Goal: Task Accomplishment & Management: Use online tool/utility

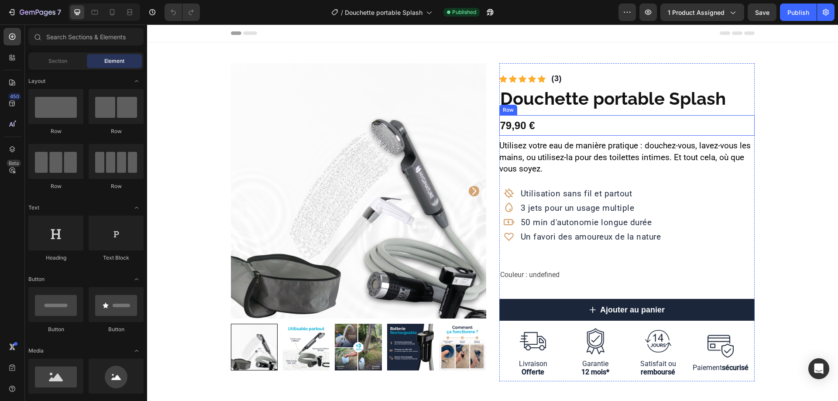
click at [534, 125] on div "79,90 € Product Price Product Price Row" at bounding box center [626, 125] width 255 height 21
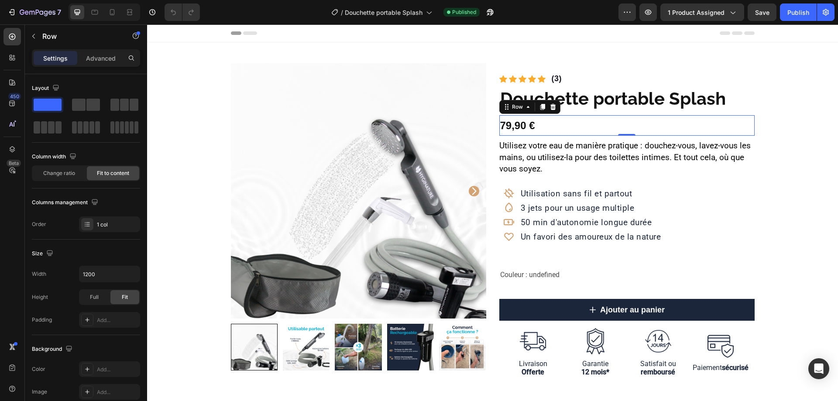
click at [573, 124] on div "79,90 € Product Price Product Price Row 0" at bounding box center [626, 125] width 255 height 21
click at [98, 58] on p "Advanced" at bounding box center [101, 58] width 30 height 9
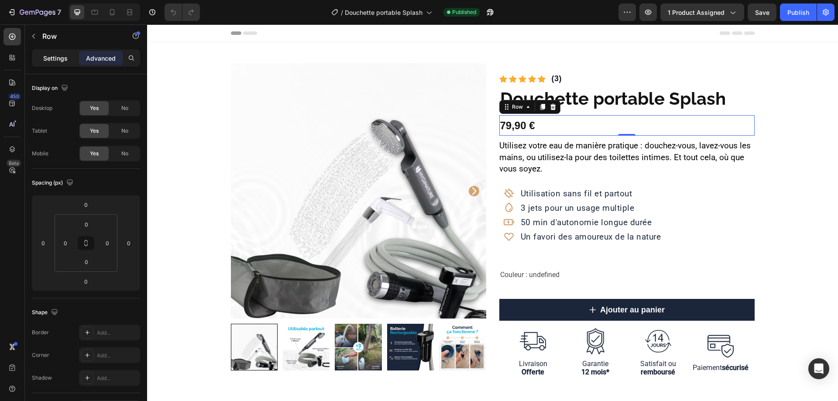
click at [62, 59] on p "Settings" at bounding box center [55, 58] width 24 height 9
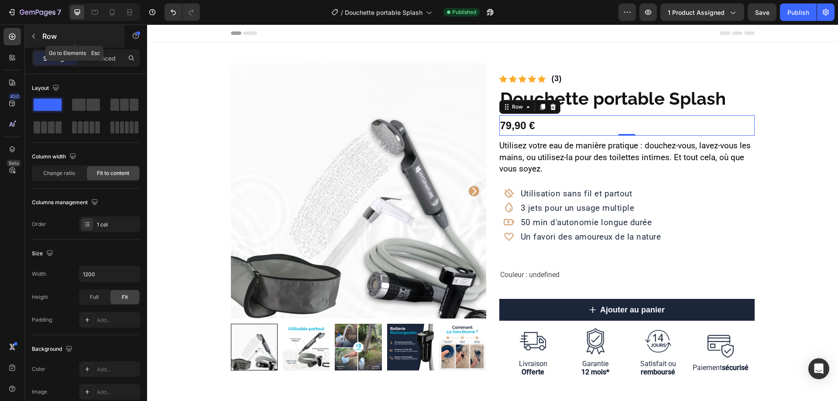
click at [37, 36] on icon "button" at bounding box center [33, 36] width 7 height 7
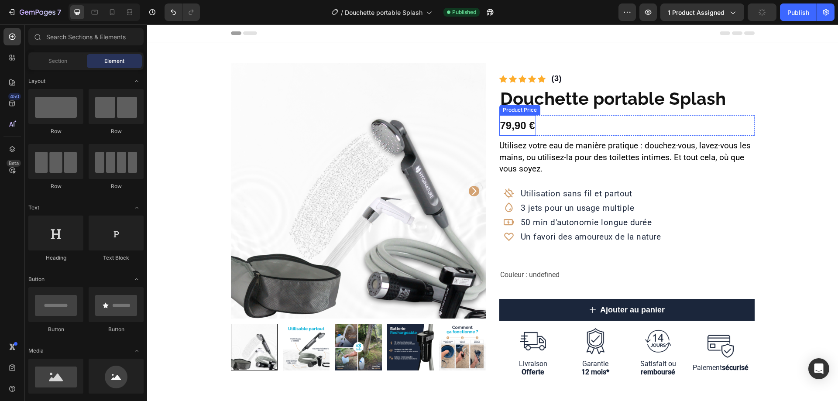
click at [524, 123] on div "79,90 €" at bounding box center [517, 125] width 37 height 21
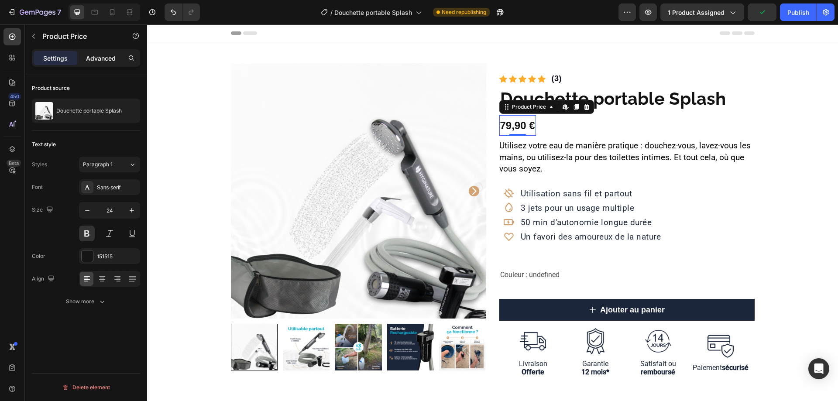
click at [106, 60] on p "Advanced" at bounding box center [101, 58] width 30 height 9
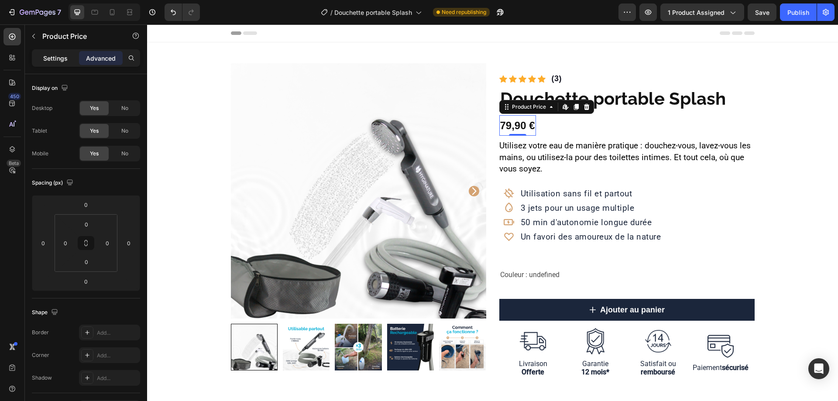
click at [60, 60] on p "Settings" at bounding box center [55, 58] width 24 height 9
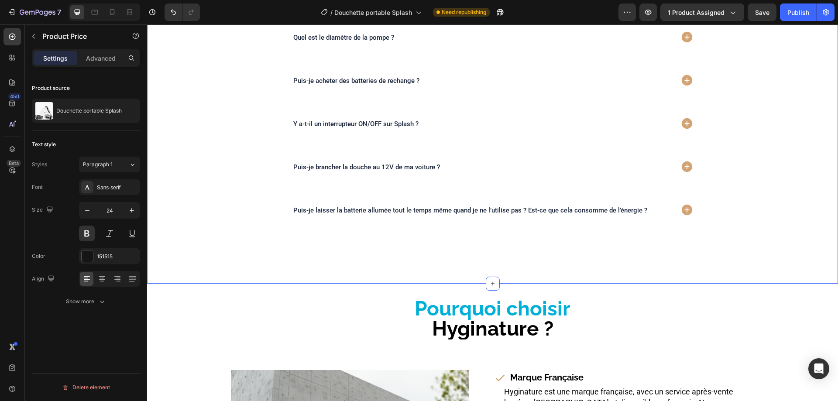
scroll to position [2095, 0]
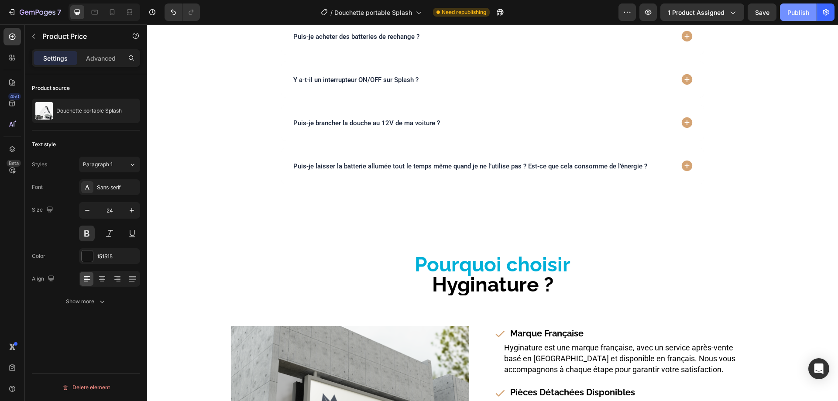
drag, startPoint x: 804, startPoint y: 12, endPoint x: 670, endPoint y: 20, distance: 133.8
click at [803, 13] on div "Publish" at bounding box center [798, 12] width 22 height 9
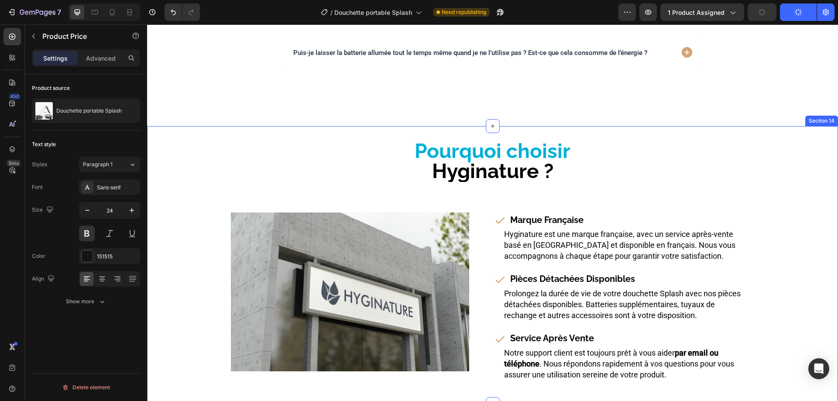
scroll to position [2270, 0]
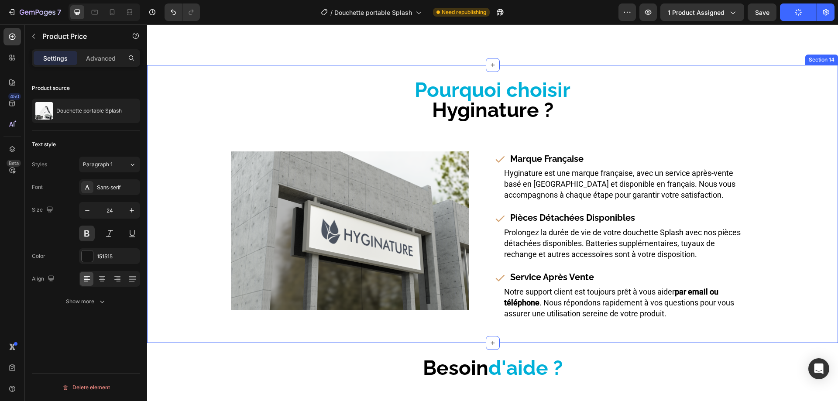
click at [793, 148] on div "Pourquoi choisir Hyginature ? Heading Image Row Marque Française Item List Hygi…" at bounding box center [492, 204] width 691 height 250
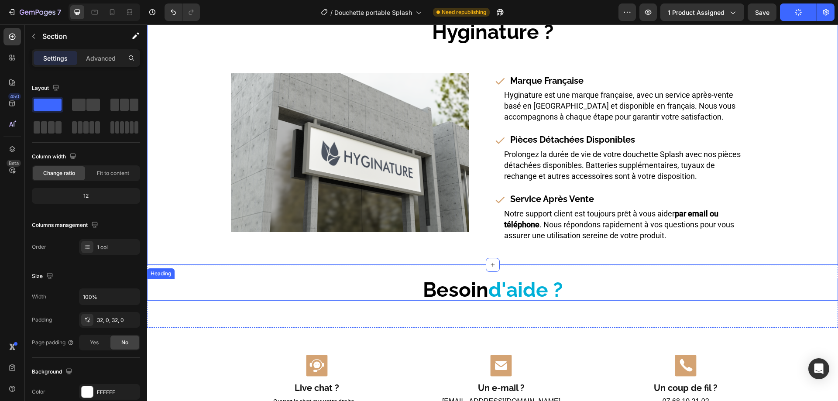
scroll to position [2531, 0]
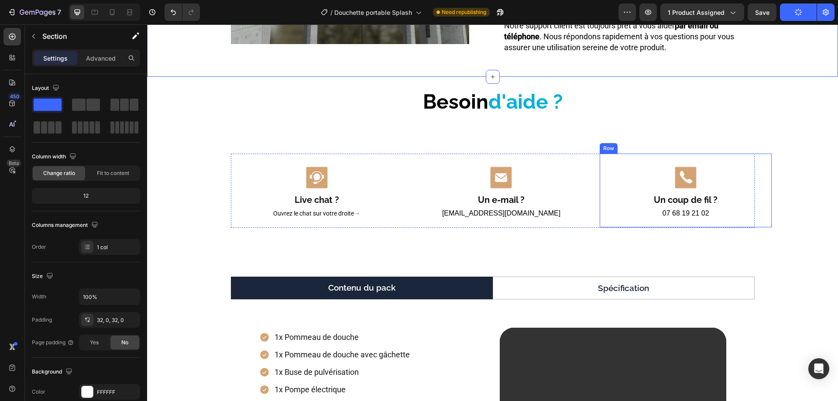
click at [600, 197] on div "Icon Un coup de fil ? Heading 07 68 19 21 02 Custom Code Row" at bounding box center [686, 191] width 172 height 74
click at [653, 146] on div at bounding box center [653, 145] width 10 height 10
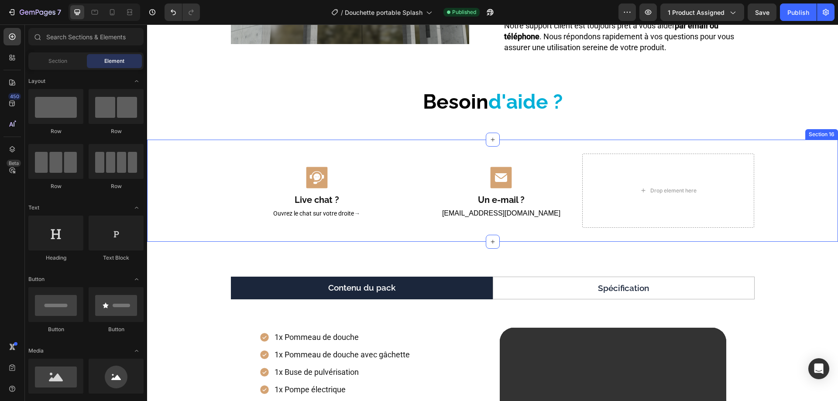
click at [216, 166] on div "Icon Live chat ? Heading Ouvrez le chat sur votre droite → Text Block Row Icon …" at bounding box center [492, 191] width 691 height 74
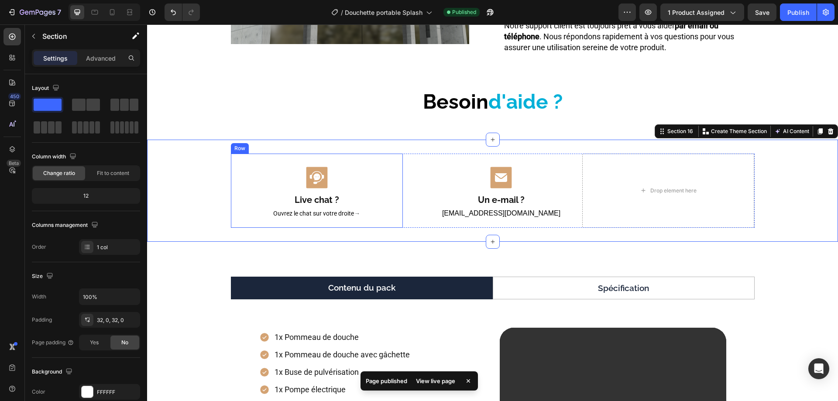
click at [262, 156] on div "Icon Live chat ? Heading Ouvrez le chat sur votre droite → Text Block Row" at bounding box center [317, 191] width 172 height 74
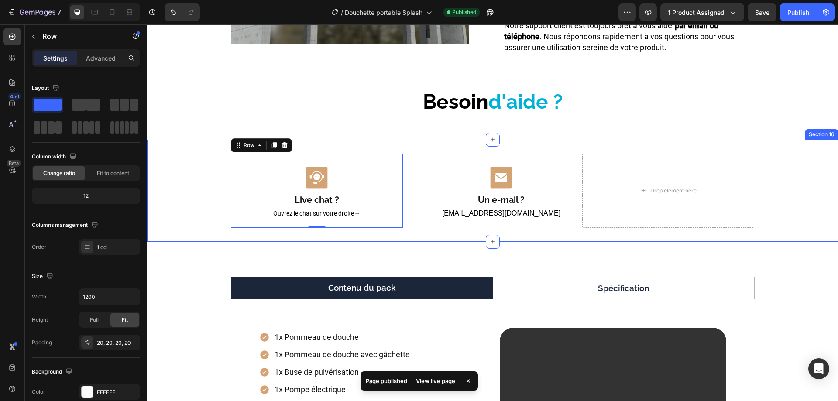
click at [198, 162] on div "Icon Live chat ? Heading Ouvrez le chat sur votre droite → Text Block Row 0 Ico…" at bounding box center [492, 191] width 691 height 74
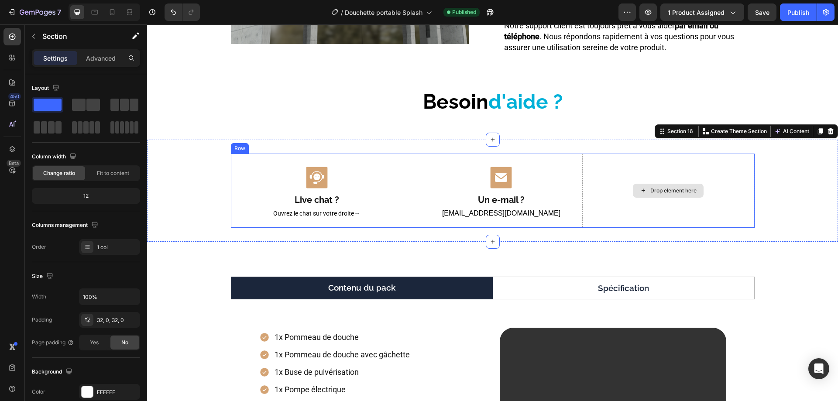
click at [602, 218] on div "Drop element here" at bounding box center [668, 191] width 172 height 74
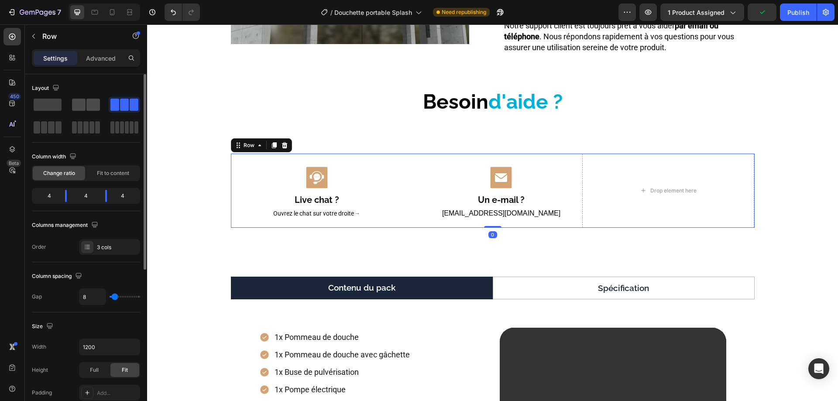
click at [87, 106] on span at bounding box center [93, 105] width 14 height 12
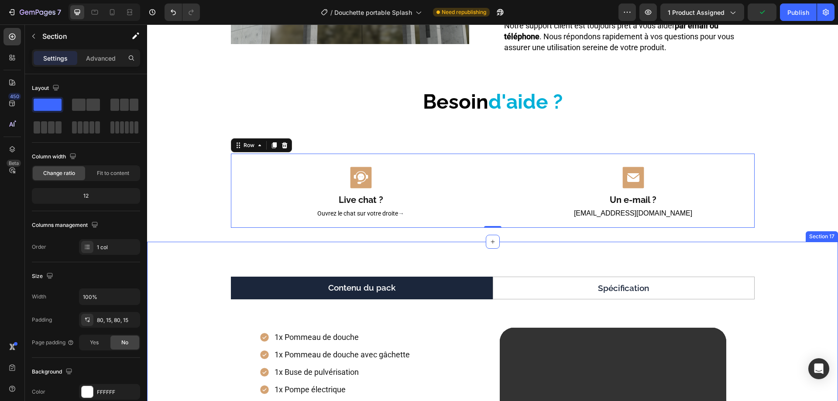
click at [806, 237] on div "Section 17" at bounding box center [822, 236] width 32 height 10
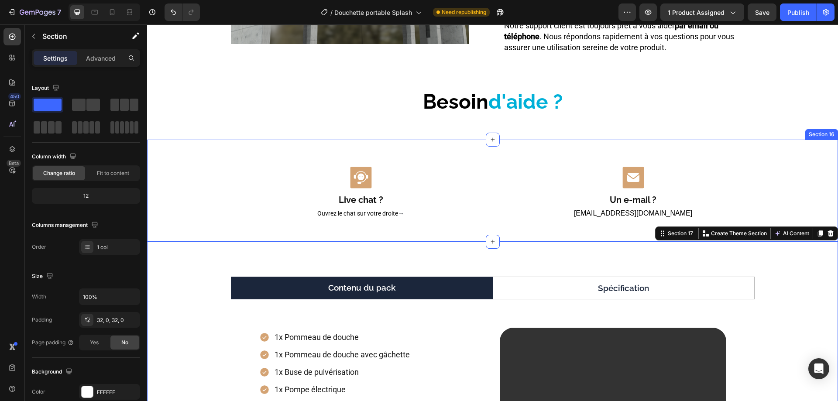
click at [796, 189] on div "Icon Live chat ? Heading Ouvrez le chat sur votre droite → Text Block Row Icon …" at bounding box center [492, 191] width 691 height 74
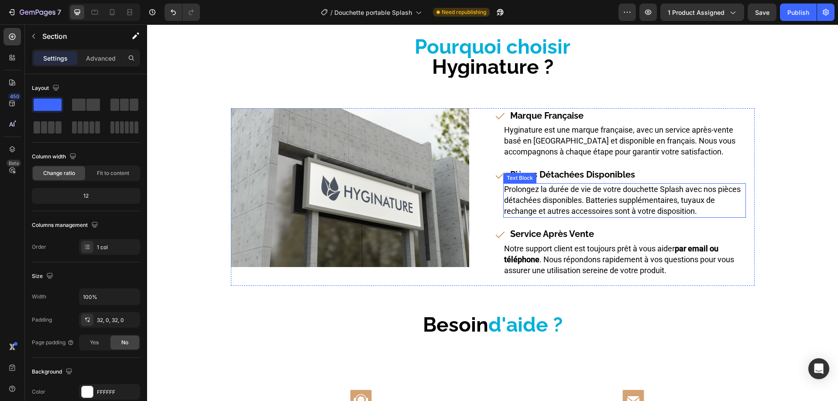
scroll to position [2306, 0]
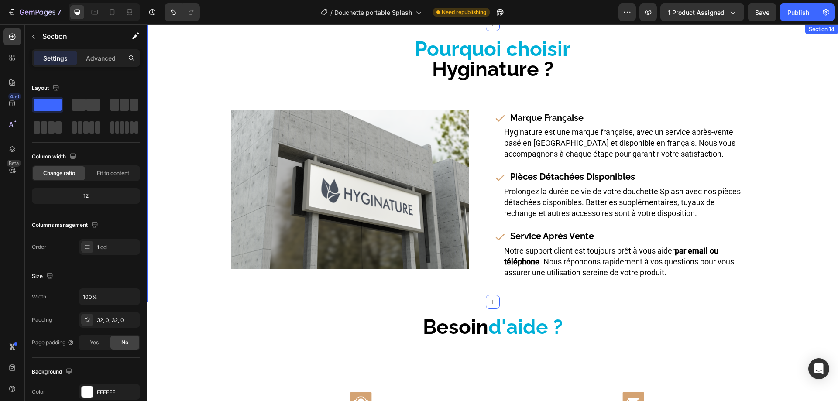
click at [804, 181] on div "Pourquoi choisir Hyginature ? Heading Image Row Marque Française Item List Hygi…" at bounding box center [492, 163] width 691 height 250
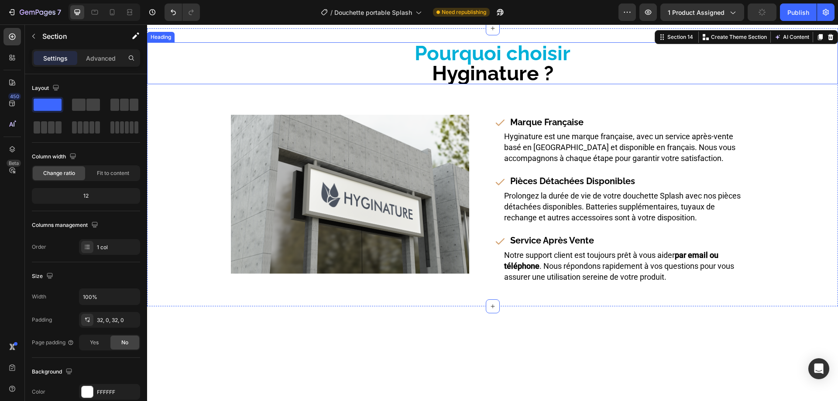
scroll to position [2175, 0]
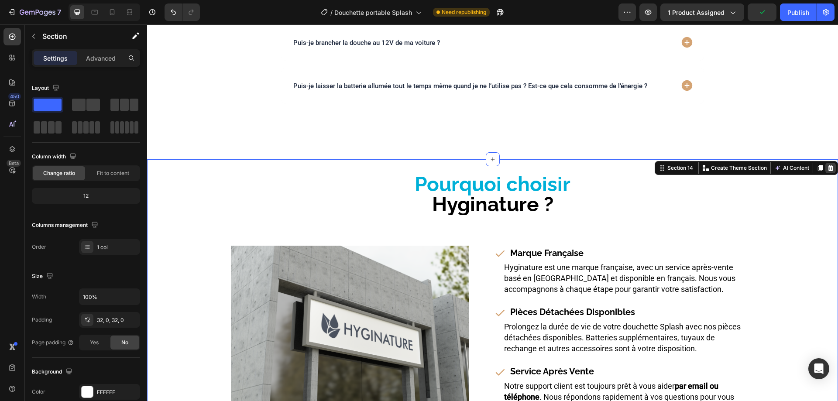
click at [828, 165] on icon at bounding box center [831, 168] width 6 height 6
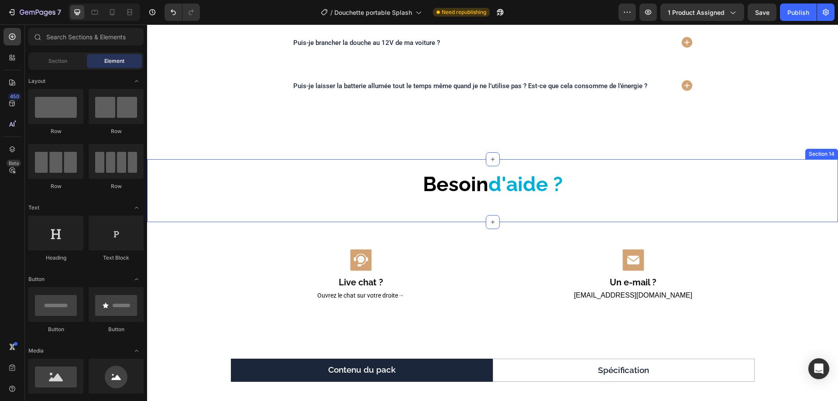
scroll to position [2088, 0]
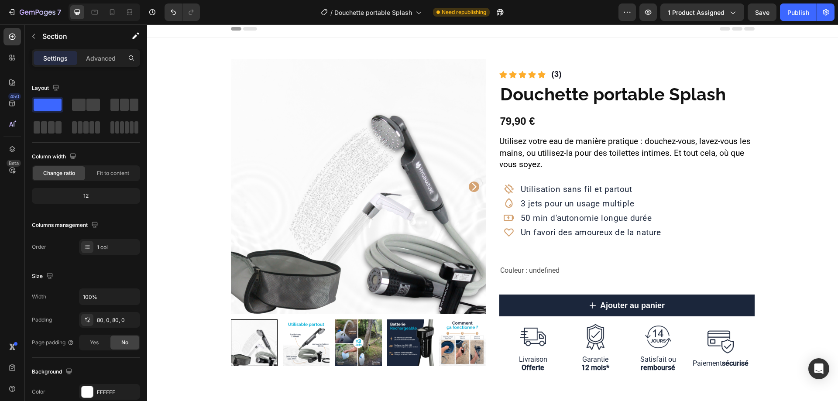
scroll to position [0, 0]
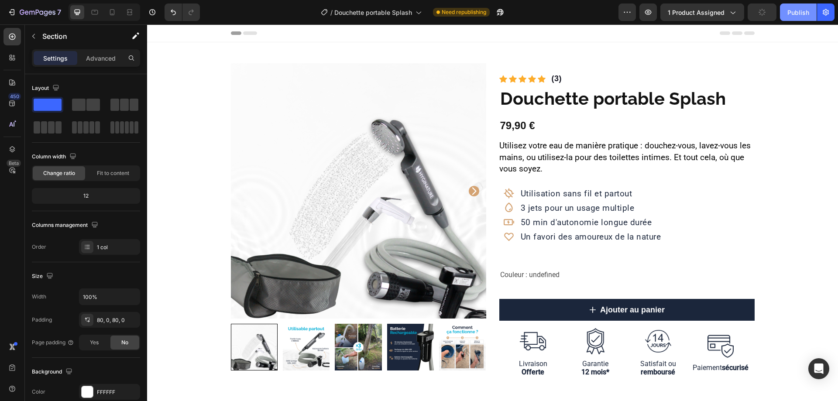
click at [804, 12] on div "Publish" at bounding box center [798, 12] width 22 height 9
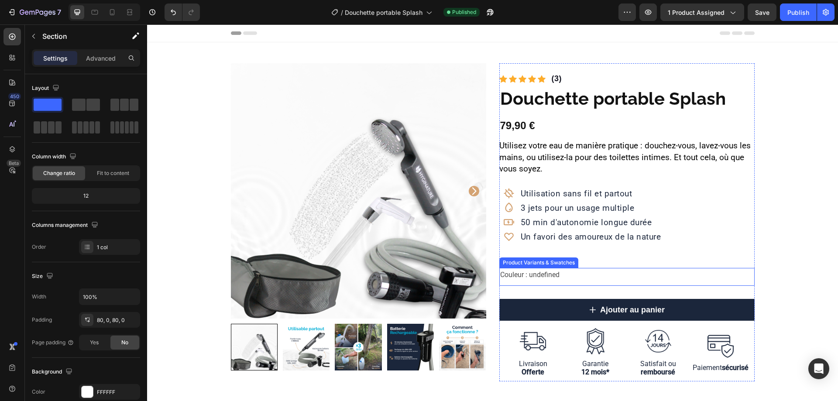
click at [542, 274] on legend "Couleur : undefined" at bounding box center [529, 275] width 61 height 14
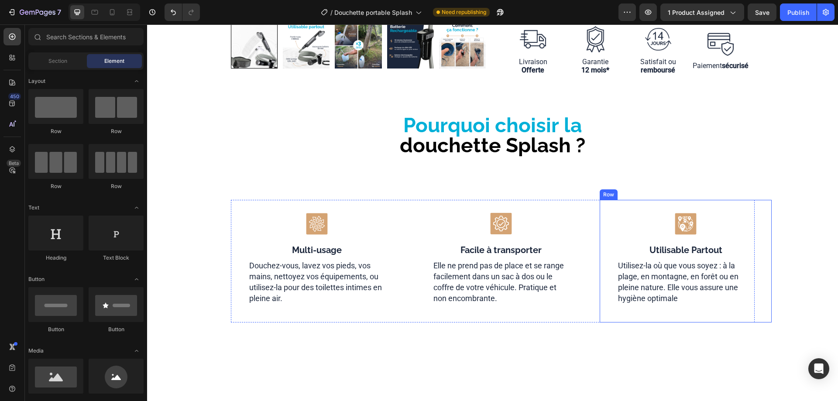
scroll to position [393, 0]
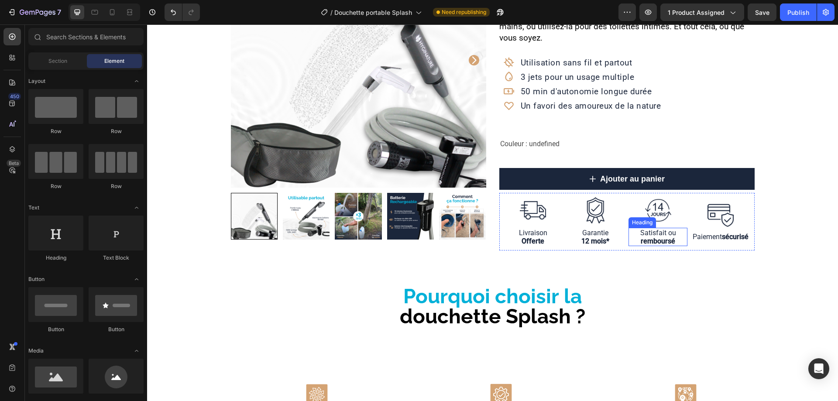
scroll to position [0, 0]
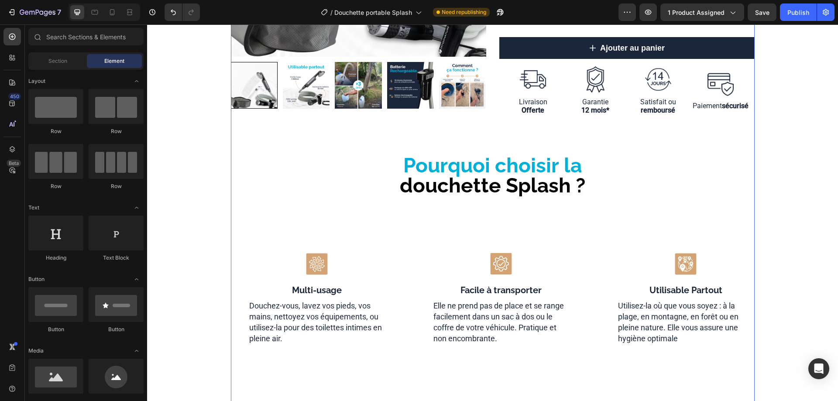
scroll to position [436, 0]
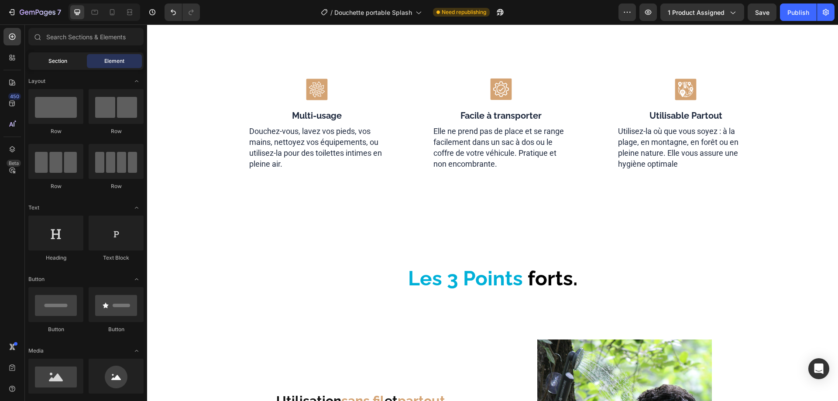
click at [66, 65] on span "Section" at bounding box center [57, 61] width 19 height 8
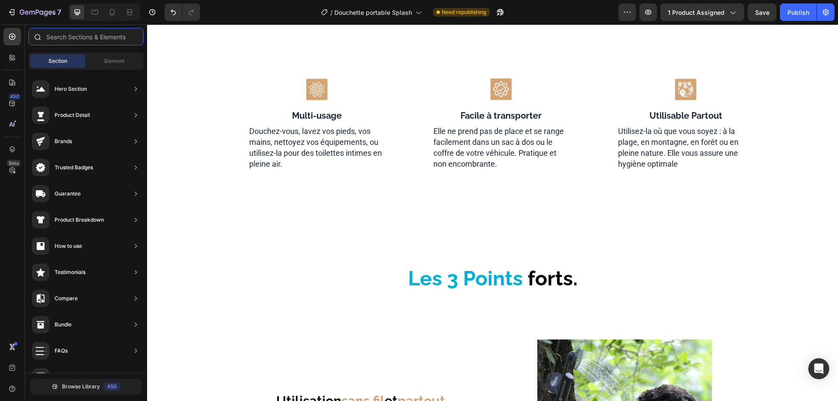
click at [52, 39] on input "text" at bounding box center [85, 36] width 115 height 17
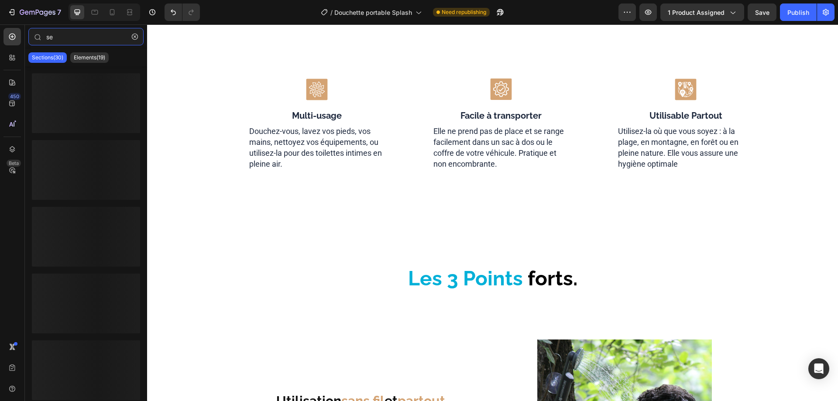
type input "sec"
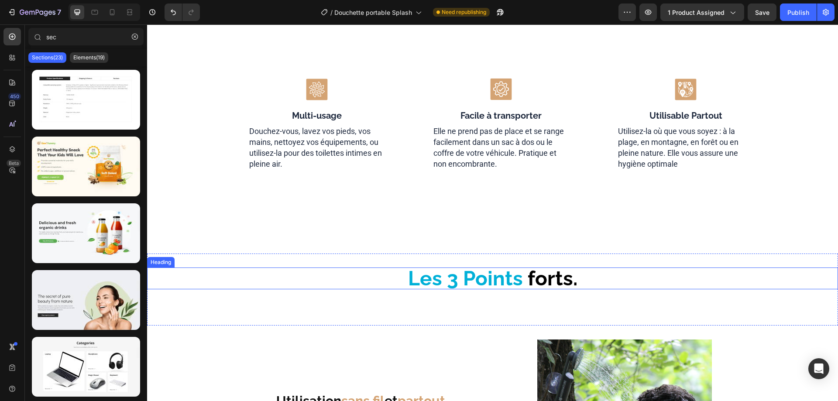
click at [203, 269] on h2 "Les 3 Points forts." at bounding box center [492, 279] width 691 height 22
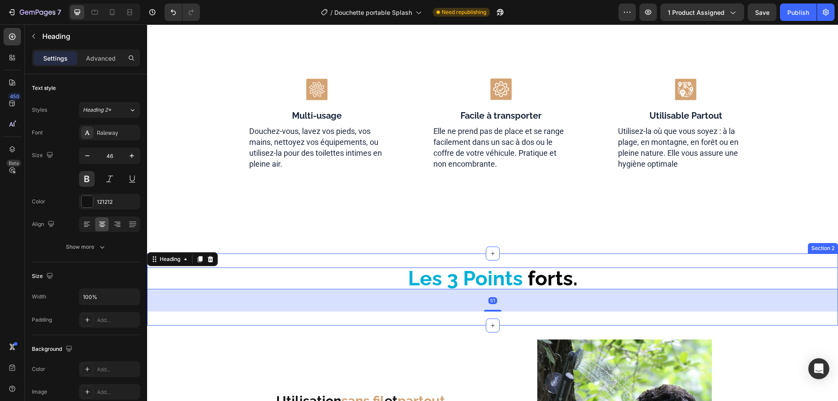
click at [248, 260] on div "Les 3 Points forts. Heading 51 Section 2" at bounding box center [492, 290] width 691 height 72
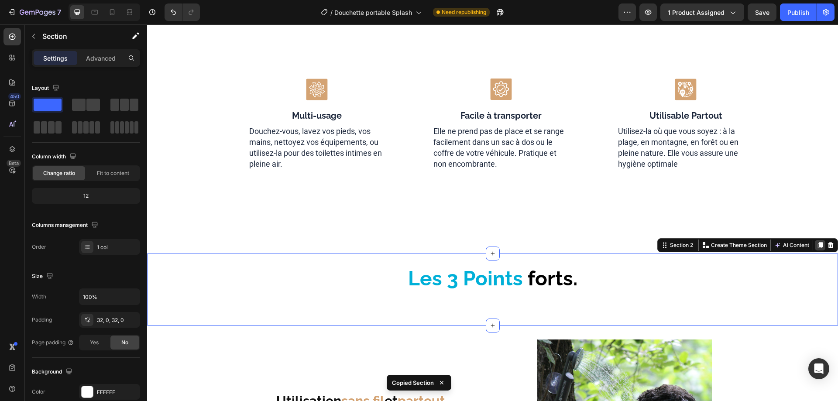
click at [817, 243] on icon at bounding box center [820, 245] width 7 height 7
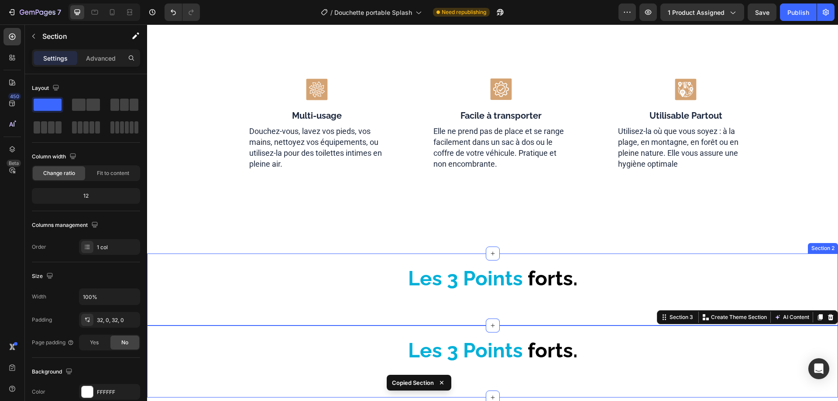
click at [250, 255] on div "Les 3 Points forts. Heading Section 2" at bounding box center [492, 290] width 691 height 72
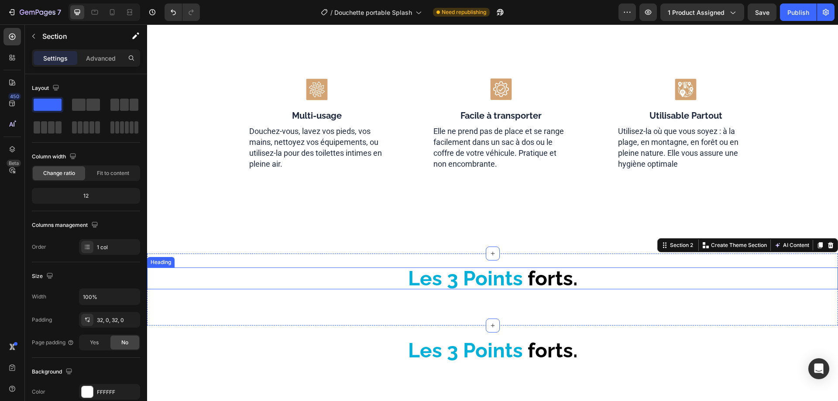
click at [433, 278] on span "Les 3 Points" at bounding box center [465, 279] width 115 height 24
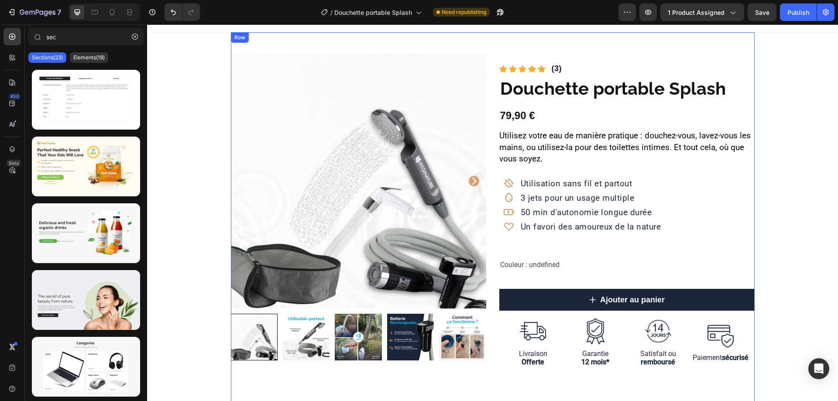
scroll to position [0, 0]
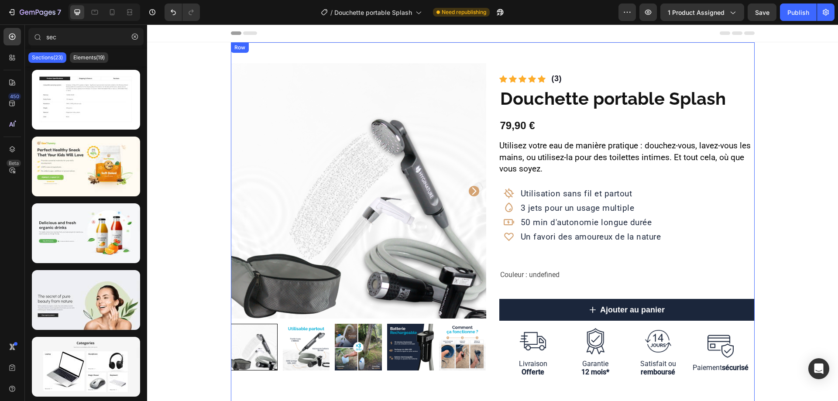
click at [429, 55] on div "Product Images Row Icon Icon Icon Icon Icon Icon List Hoz (3) Text block Row Do…" at bounding box center [493, 229] width 524 height 374
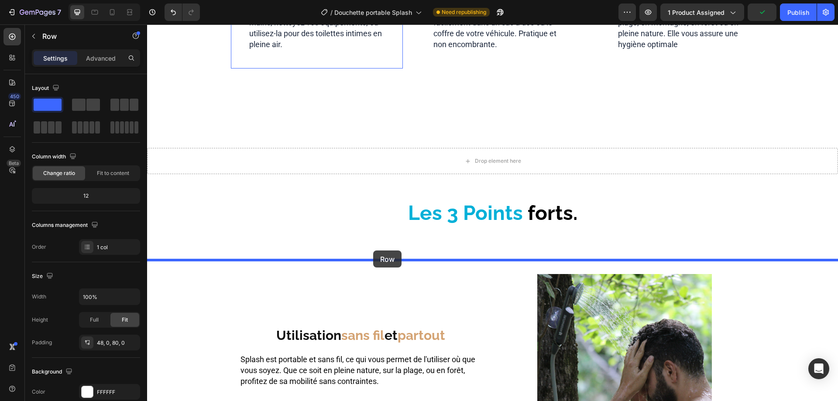
scroll to position [567, 0]
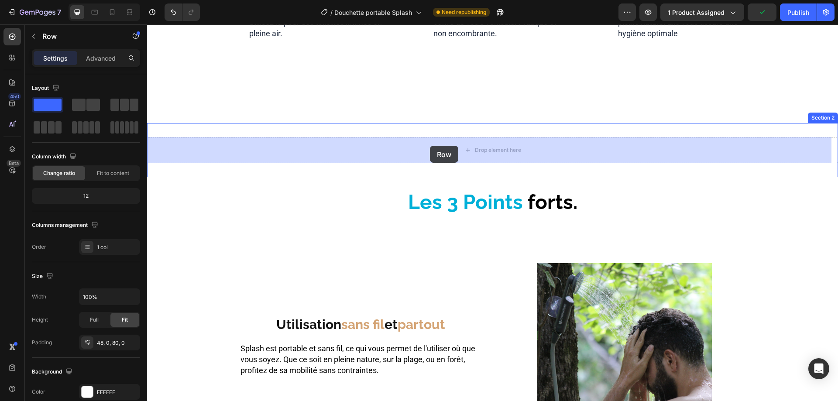
drag, startPoint x: 248, startPoint y: 50, endPoint x: 430, endPoint y: 146, distance: 205.6
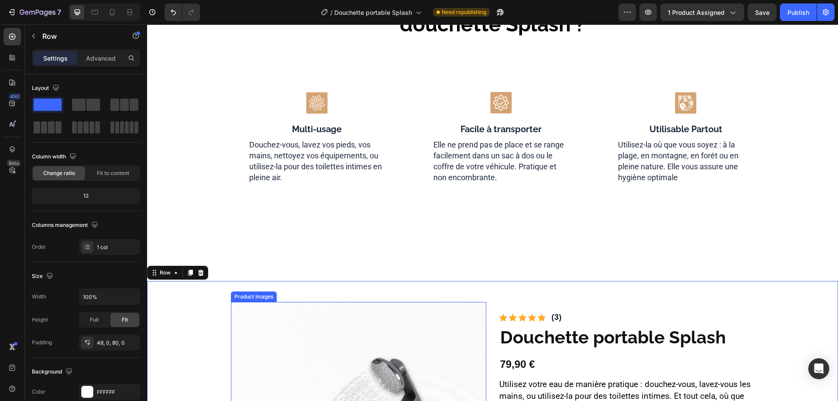
scroll to position [0, 0]
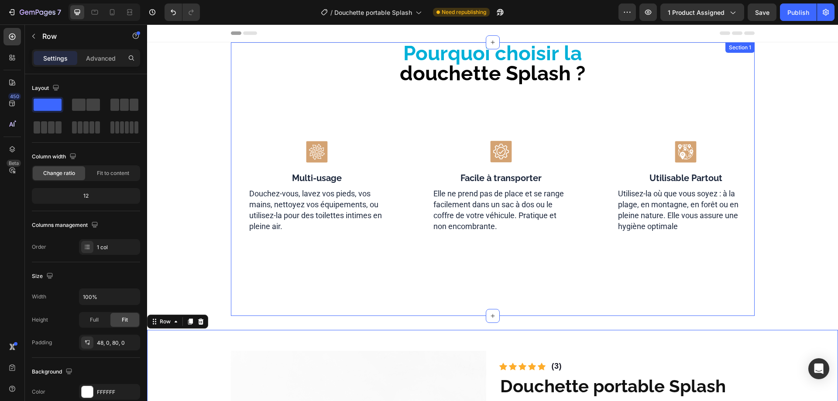
click at [276, 314] on div "Pourquoi choisir la douchette Splash ? Heading Icon Multi-usage Heading Douchez…" at bounding box center [493, 179] width 524 height 274
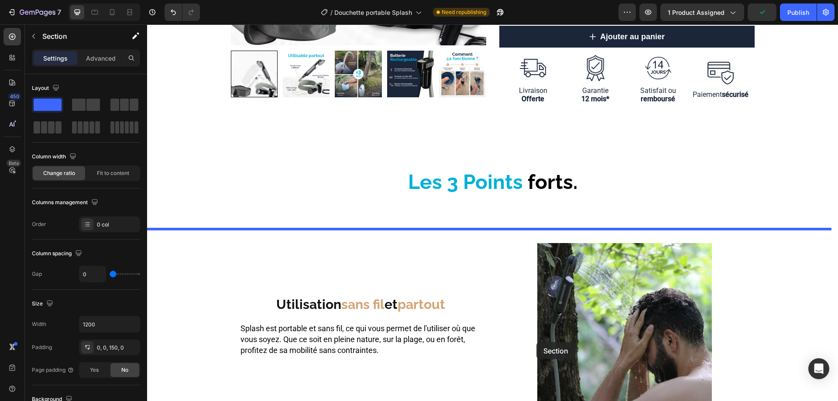
scroll to position [566, 0]
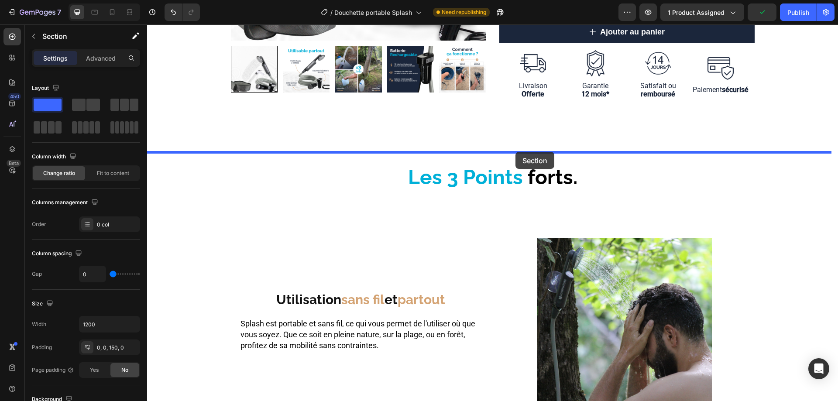
drag, startPoint x: 584, startPoint y: 49, endPoint x: 515, endPoint y: 152, distance: 123.1
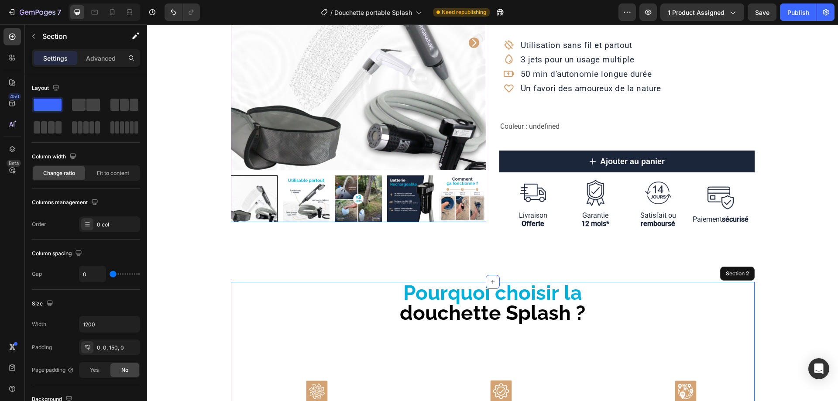
scroll to position [161, 0]
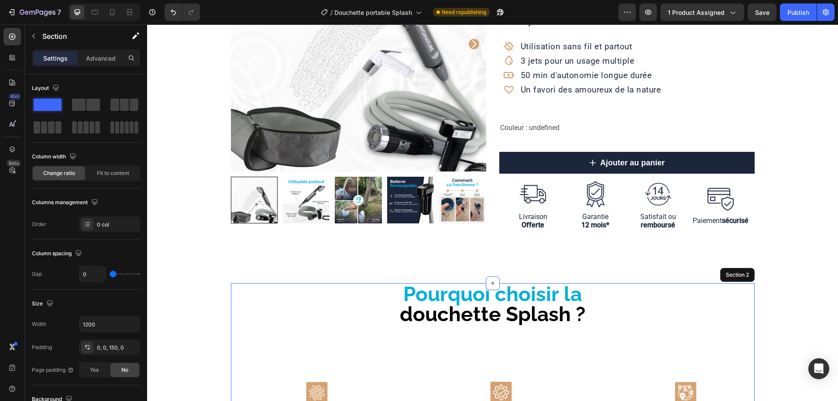
drag, startPoint x: 103, startPoint y: 61, endPoint x: 140, endPoint y: 55, distance: 37.5
click at [103, 61] on p "Advanced" at bounding box center [101, 58] width 30 height 9
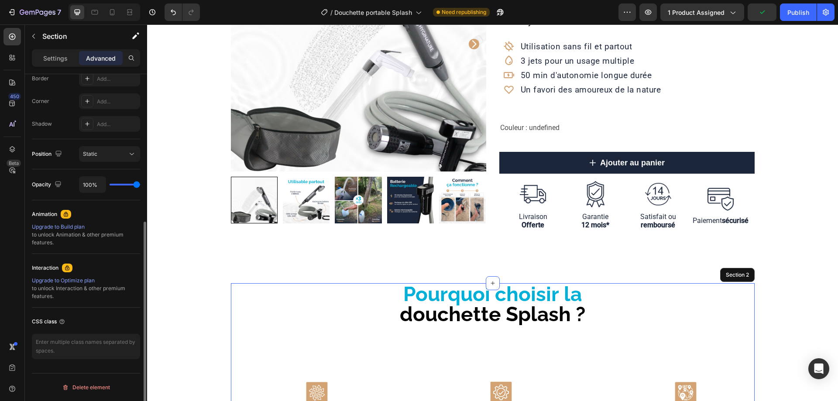
scroll to position [0, 0]
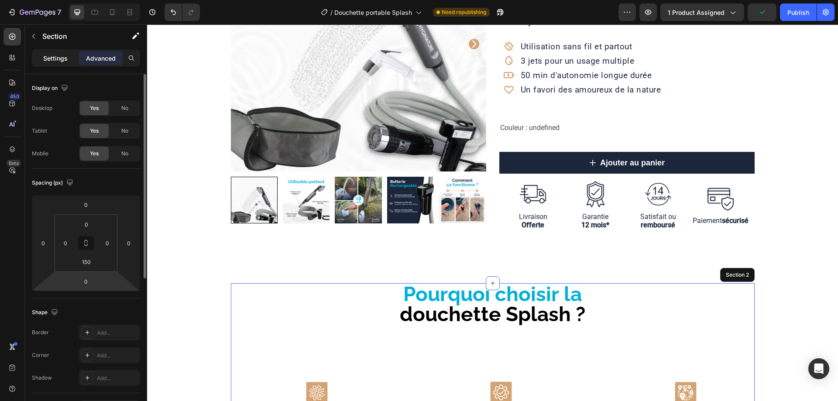
click at [65, 53] on div "Settings" at bounding box center [56, 58] width 44 height 14
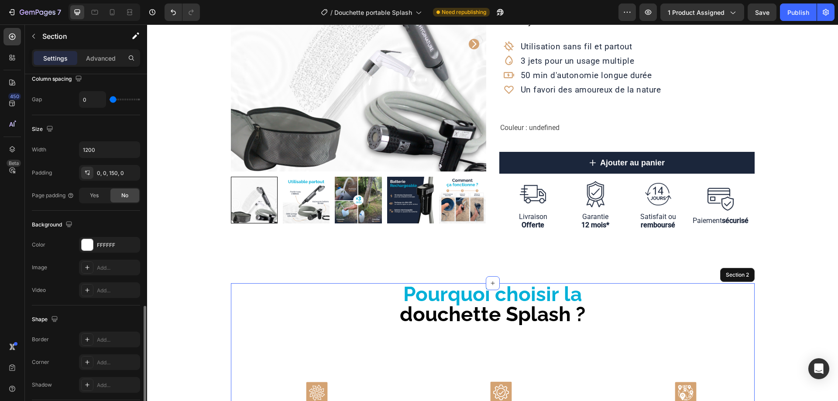
scroll to position [258, 0]
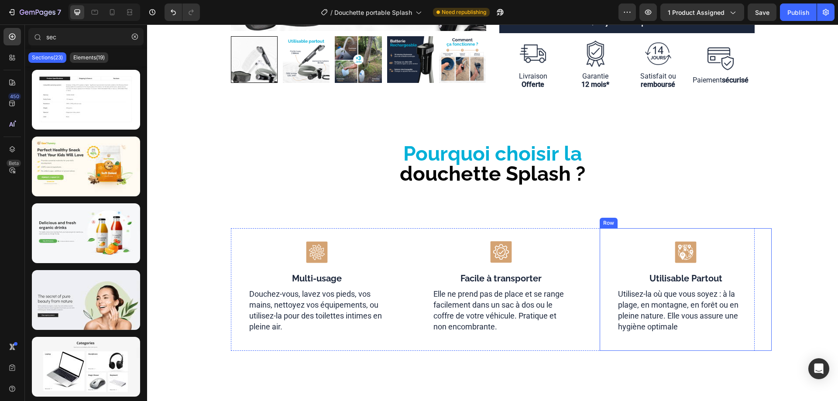
scroll to position [423, 0]
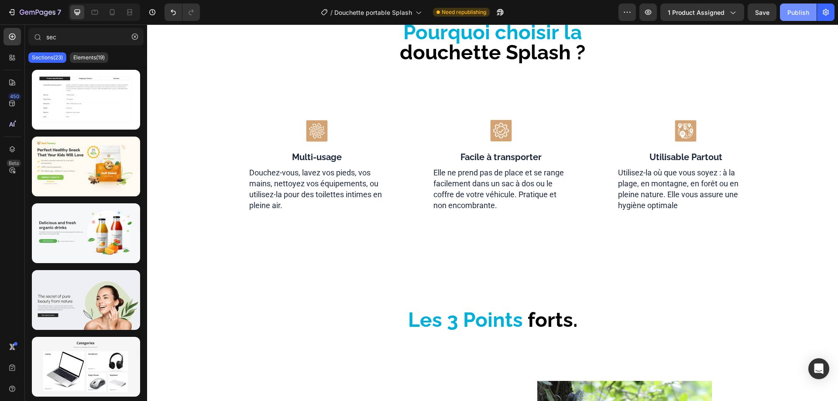
click at [801, 11] on div "Publish" at bounding box center [798, 12] width 22 height 9
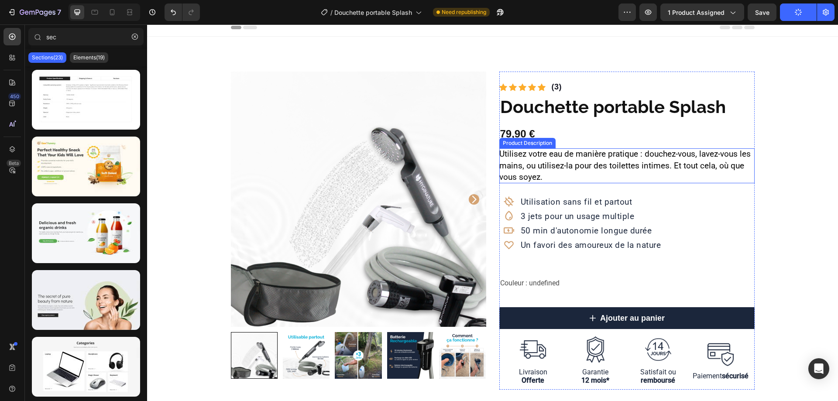
scroll to position [0, 0]
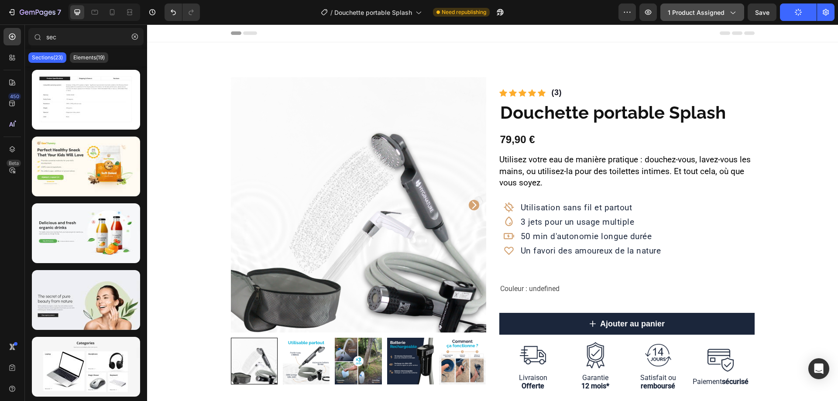
click at [721, 19] on button "1 product assigned" at bounding box center [702, 11] width 84 height 17
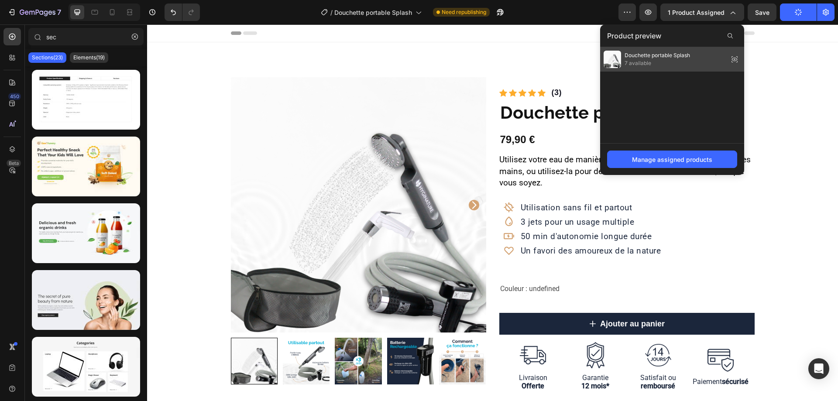
click at [660, 62] on span "7 available" at bounding box center [657, 63] width 65 height 8
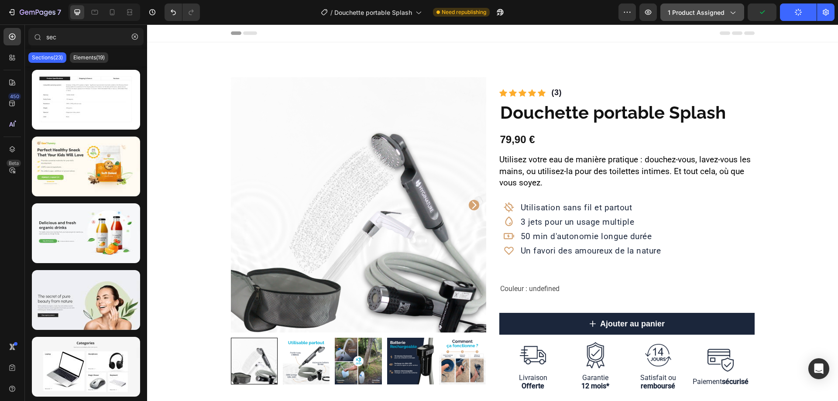
click at [703, 8] on span "1 product assigned" at bounding box center [696, 12] width 57 height 9
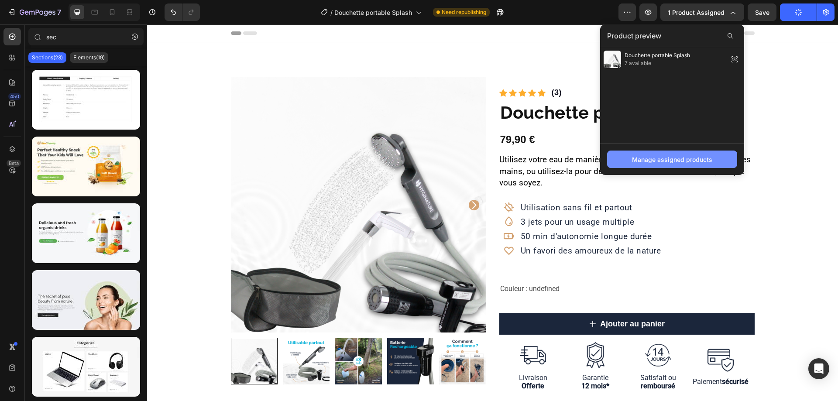
click at [695, 159] on div "Manage assigned products" at bounding box center [672, 159] width 80 height 9
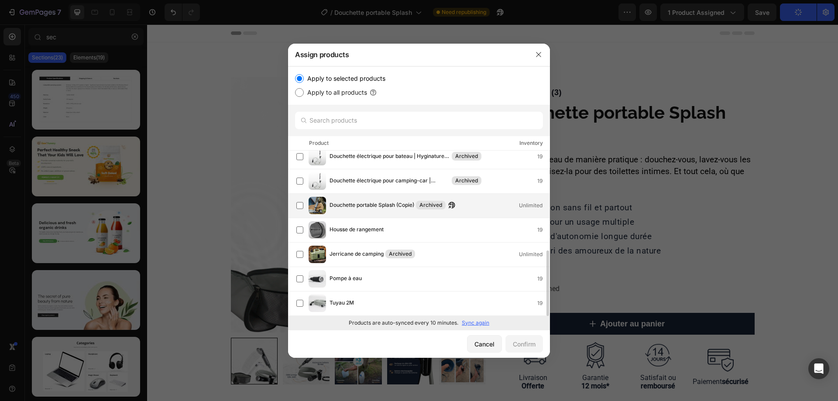
scroll to position [250, 0]
click at [538, 53] on icon "button" at bounding box center [538, 54] width 7 height 7
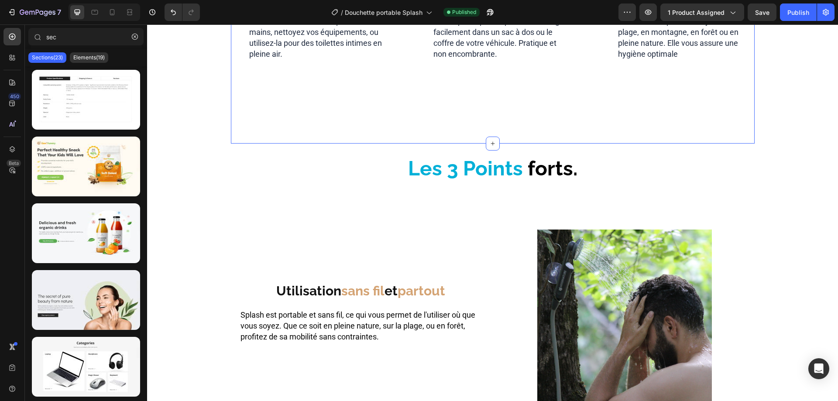
scroll to position [655, 0]
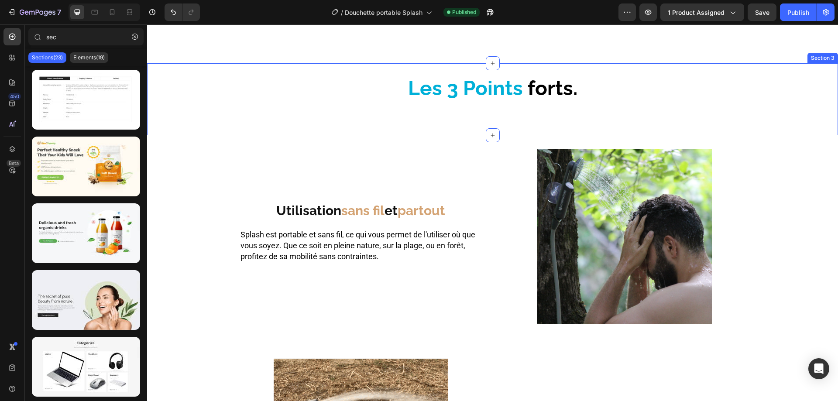
click at [463, 114] on div "Les 3 Points forts. Heading" at bounding box center [492, 99] width 691 height 44
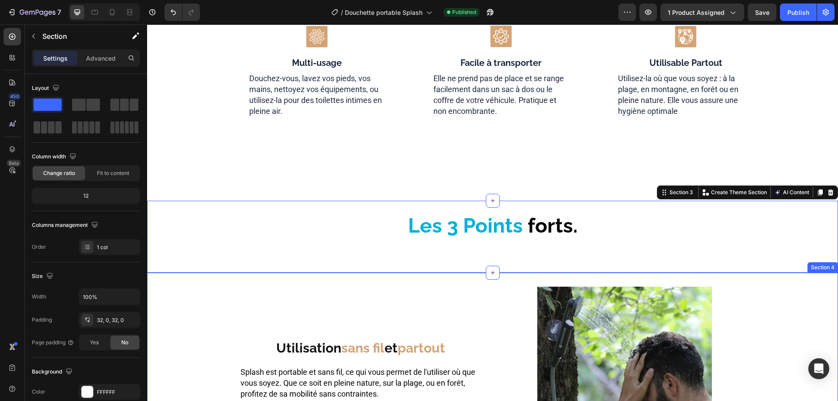
scroll to position [436, 0]
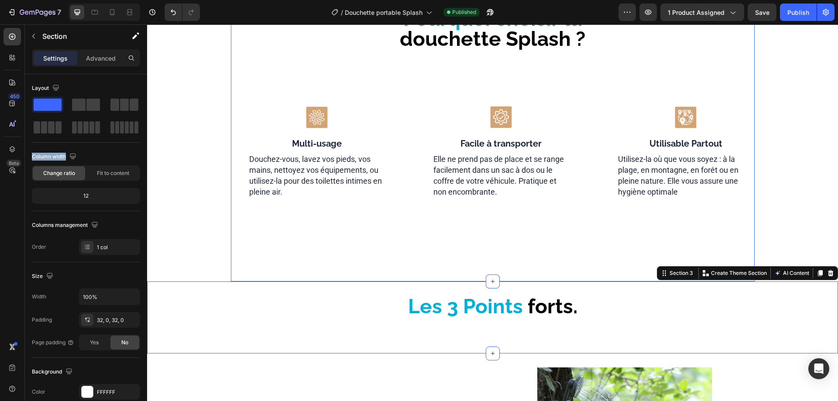
drag, startPoint x: 199, startPoint y: 129, endPoint x: 439, endPoint y: 266, distance: 275.8
click at [337, 292] on div "Les 3 Points forts. Heading Section 3 You can create reusable sections Create T…" at bounding box center [492, 318] width 691 height 72
click at [818, 273] on icon at bounding box center [820, 273] width 5 height 6
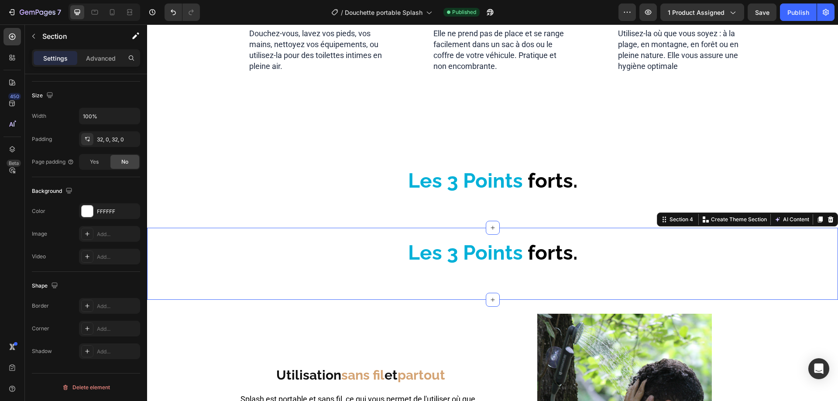
scroll to position [543, 0]
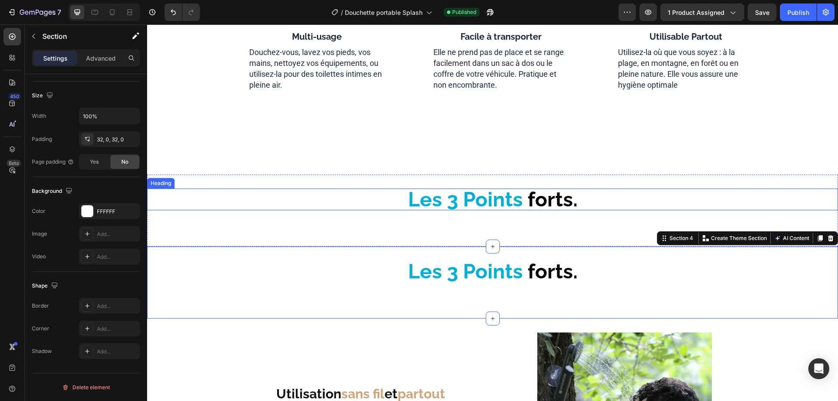
click at [523, 202] on span at bounding box center [525, 200] width 5 height 24
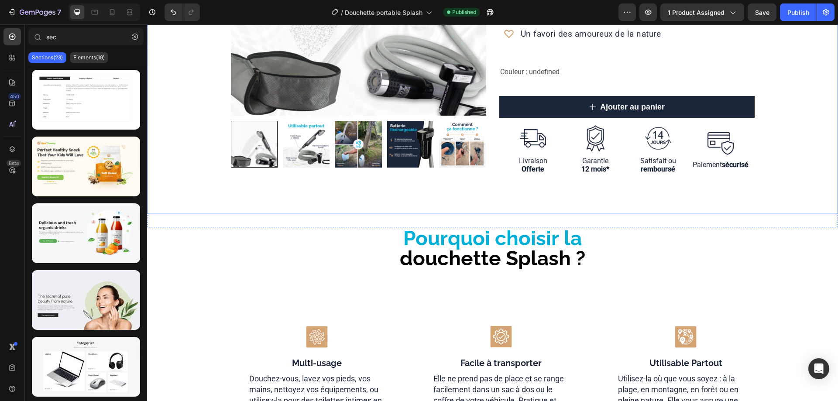
scroll to position [238, 0]
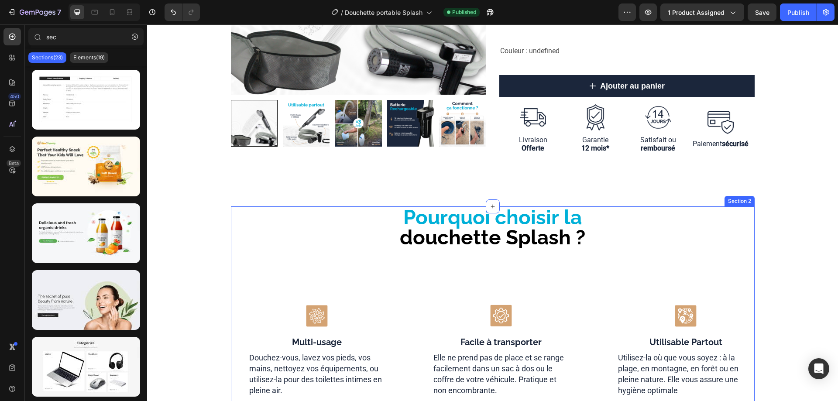
click at [747, 254] on div "Pourquoi choisir la douchette Splash ? Heading Icon Multi-usage Heading Douchez…" at bounding box center [493, 343] width 524 height 274
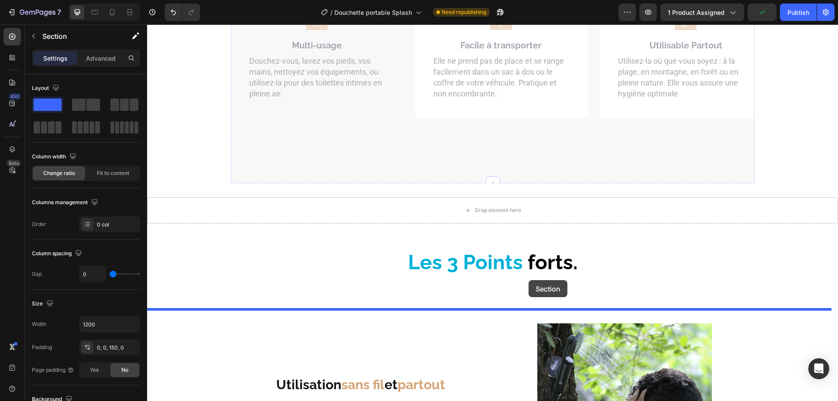
scroll to position [577, 0]
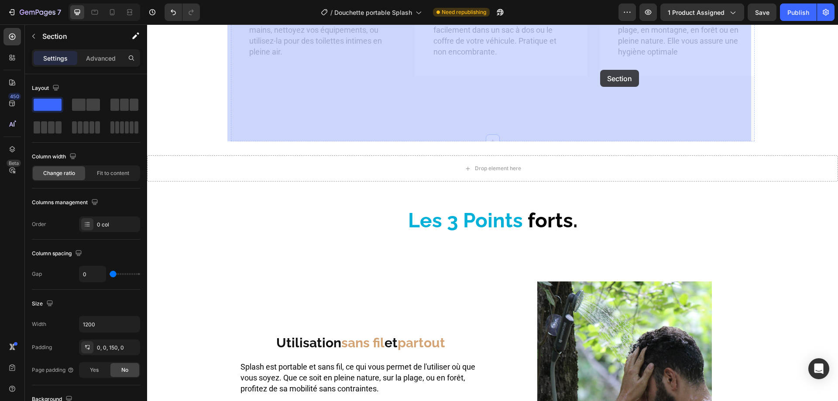
drag, startPoint x: 598, startPoint y: 200, endPoint x: 600, endPoint y: 70, distance: 130.5
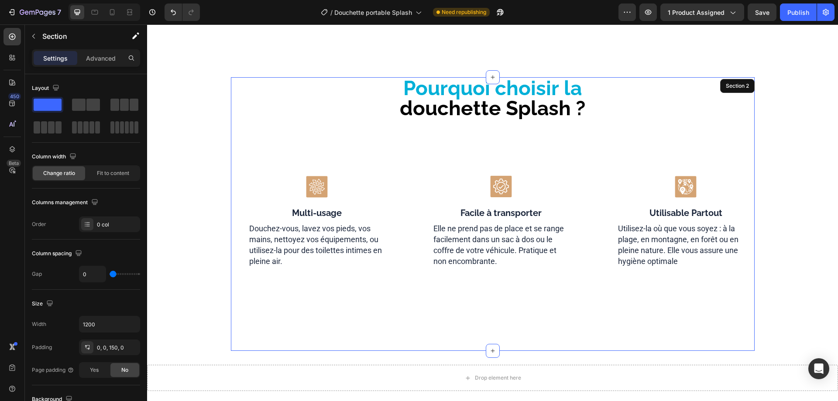
scroll to position [358, 0]
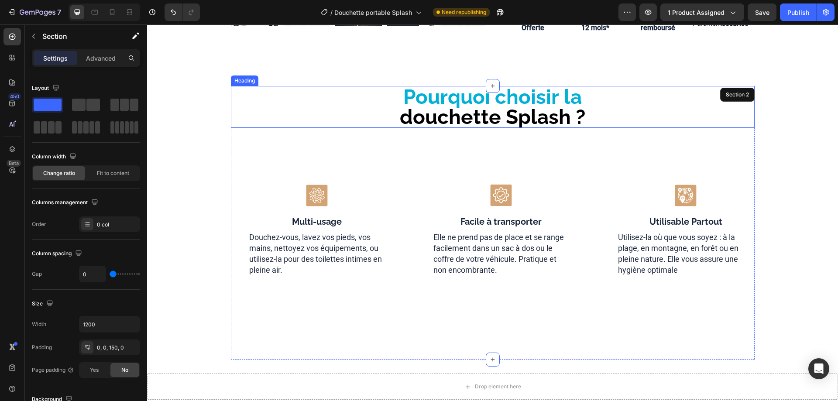
click at [474, 113] on span "douchette Splash ?" at bounding box center [492, 117] width 185 height 24
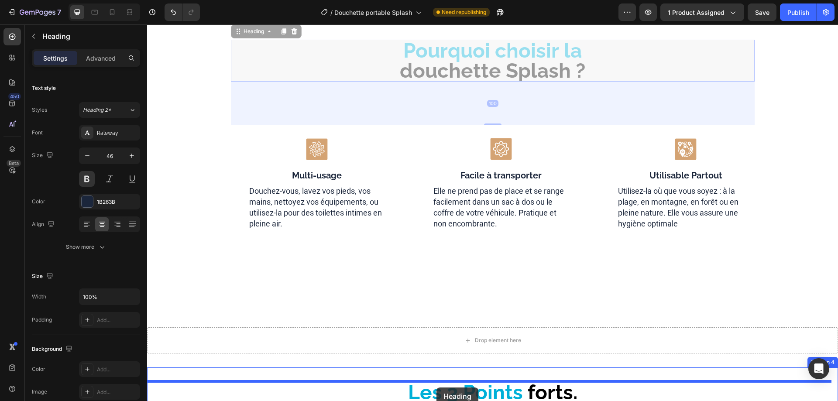
scroll to position [461, 0]
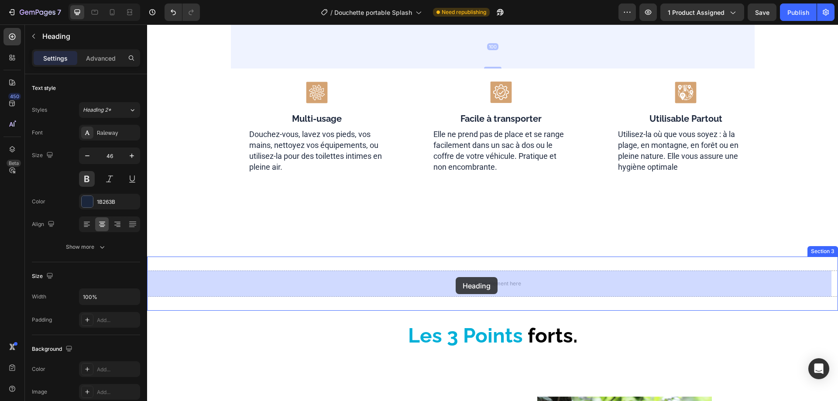
drag, startPoint x: 251, startPoint y: 79, endPoint x: 544, endPoint y: 270, distance: 349.7
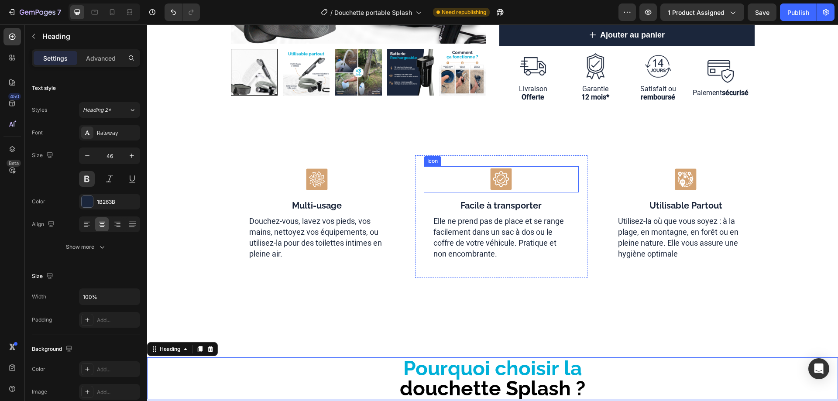
scroll to position [289, 0]
click at [282, 278] on div "Icon Multi-usage Heading Douchez-vous, lavez vos pieds, vos mains, nettoyez vos…" at bounding box center [317, 217] width 172 height 123
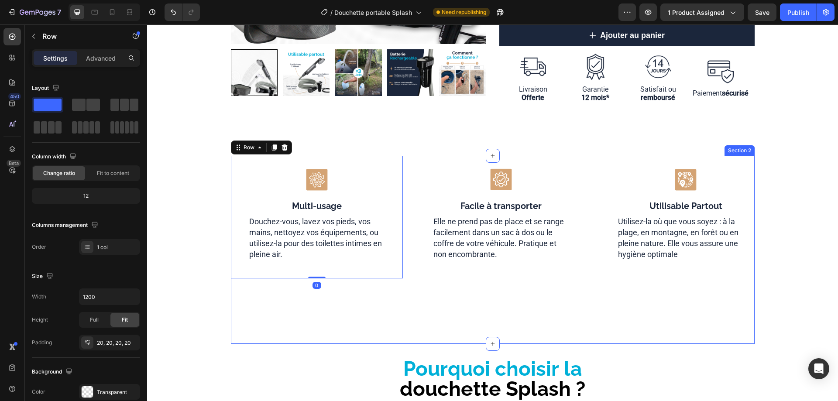
click at [309, 300] on div "Icon Multi-usage Heading Douchez-vous, lavez vos pieds, vos mains, nettoyez vos…" at bounding box center [493, 250] width 524 height 188
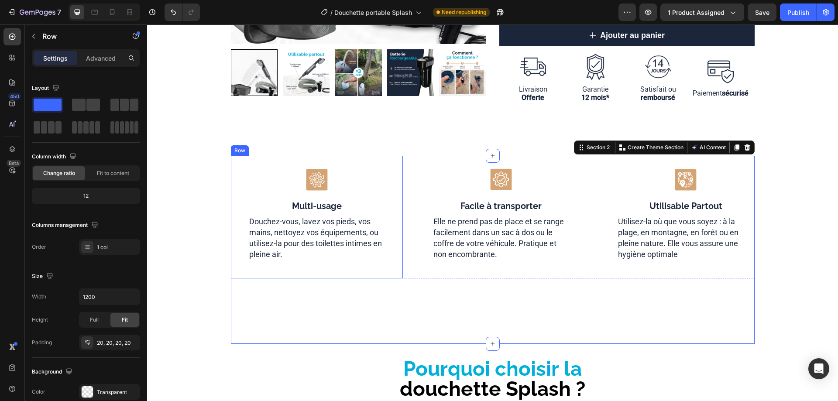
click at [237, 152] on div "Row" at bounding box center [240, 151] width 14 height 8
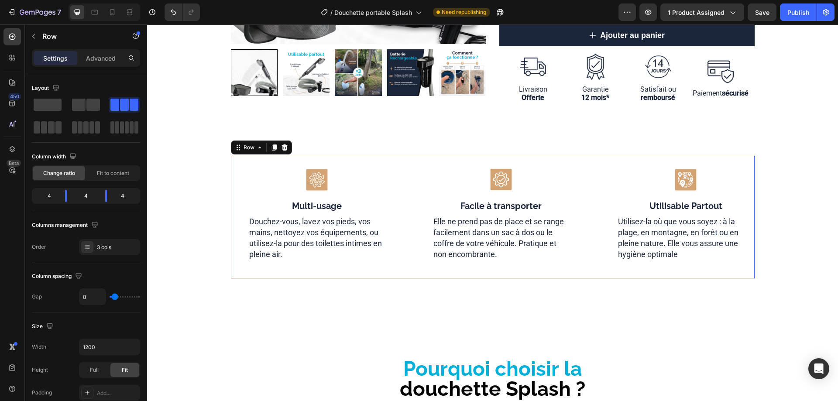
click at [402, 168] on div "Icon Multi-usage Heading Douchez-vous, lavez vos pieds, vos mains, nettoyez vos…" at bounding box center [493, 217] width 524 height 123
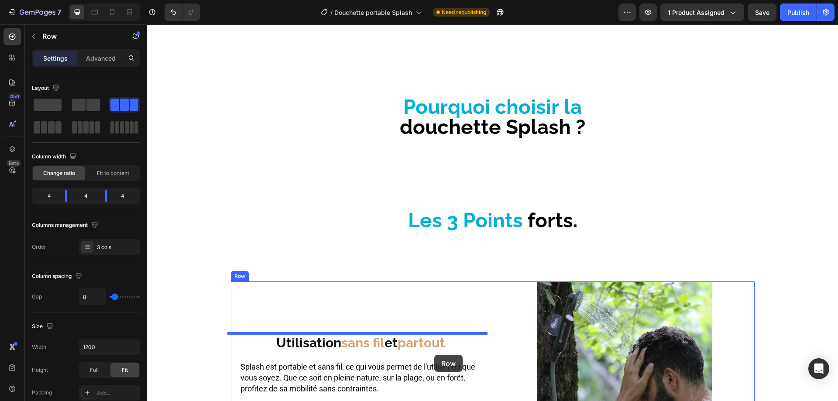
scroll to position [561, 0]
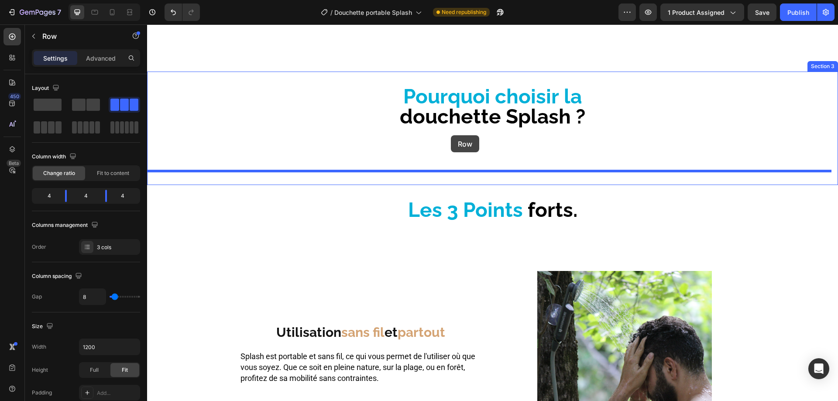
drag, startPoint x: 241, startPoint y: 148, endPoint x: 451, endPoint y: 134, distance: 210.0
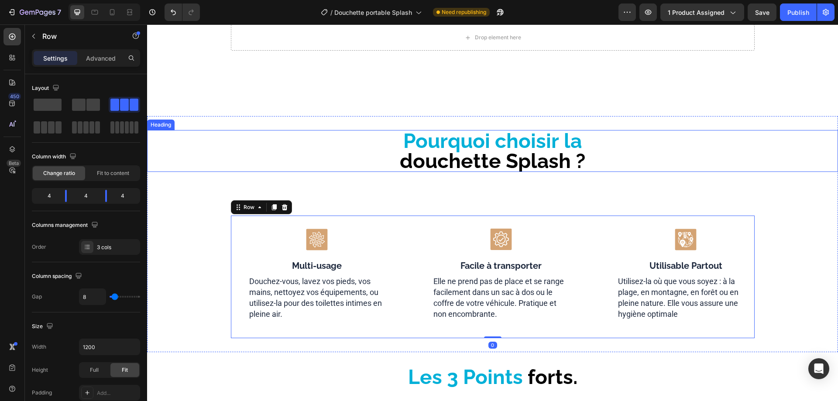
scroll to position [386, 0]
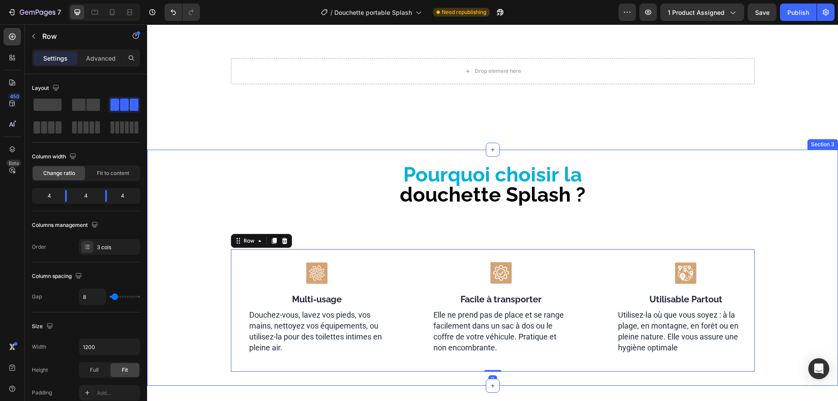
click at [520, 225] on div "Pourquoi choisir la douchette Splash ? Heading Icon Multi-usage Heading Douchez…" at bounding box center [492, 268] width 691 height 208
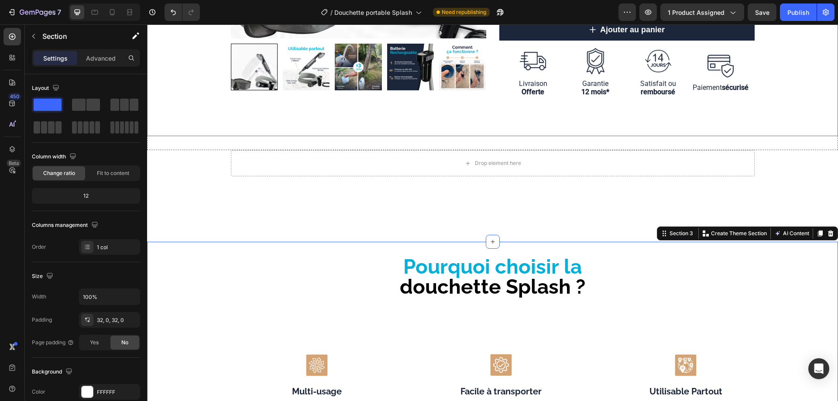
scroll to position [255, 0]
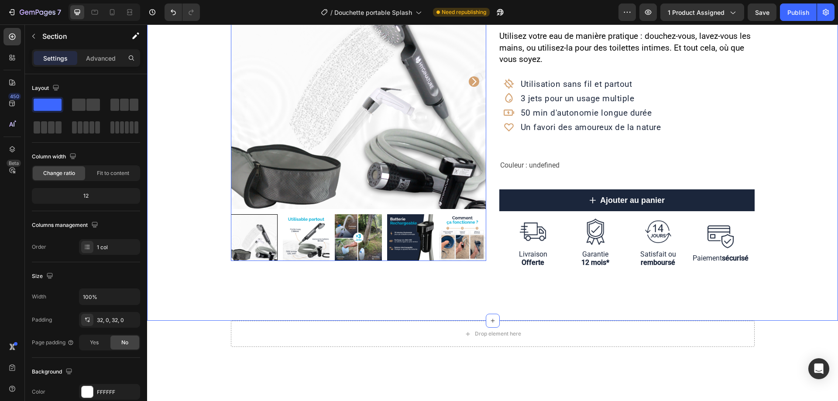
scroll to position [212, 0]
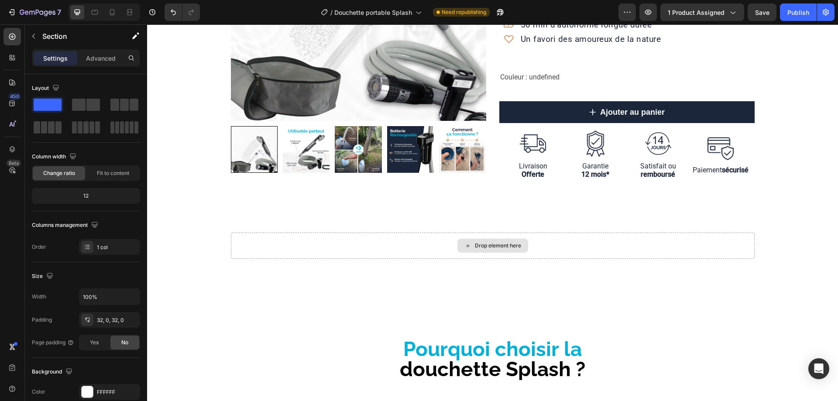
click at [435, 251] on div "Drop element here" at bounding box center [493, 246] width 524 height 26
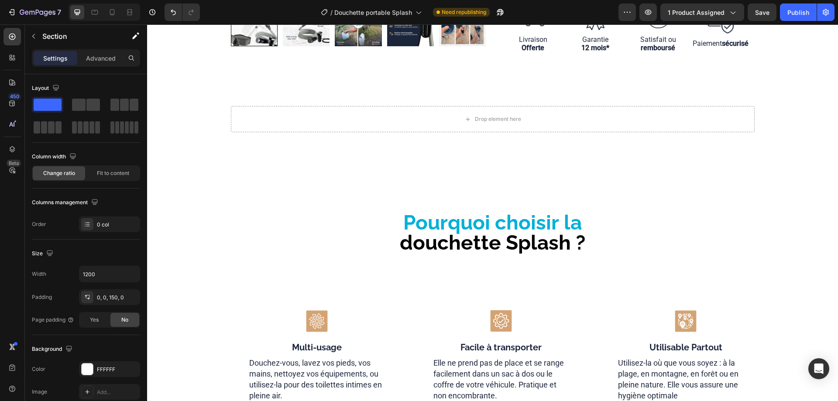
scroll to position [386, 0]
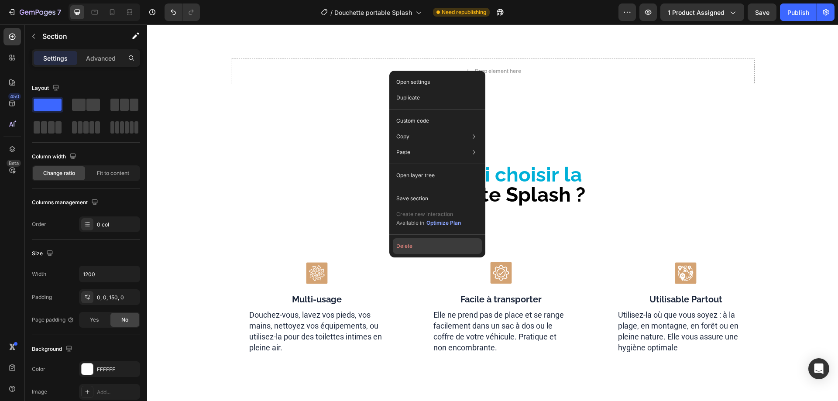
click at [409, 246] on button "Delete" at bounding box center [437, 246] width 89 height 16
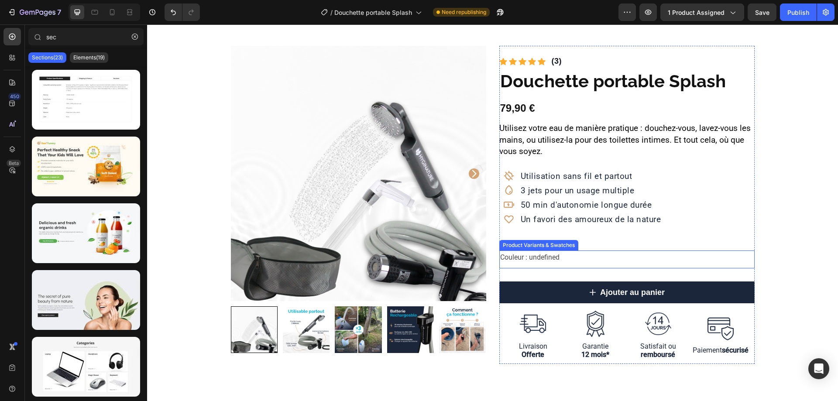
scroll to position [0, 0]
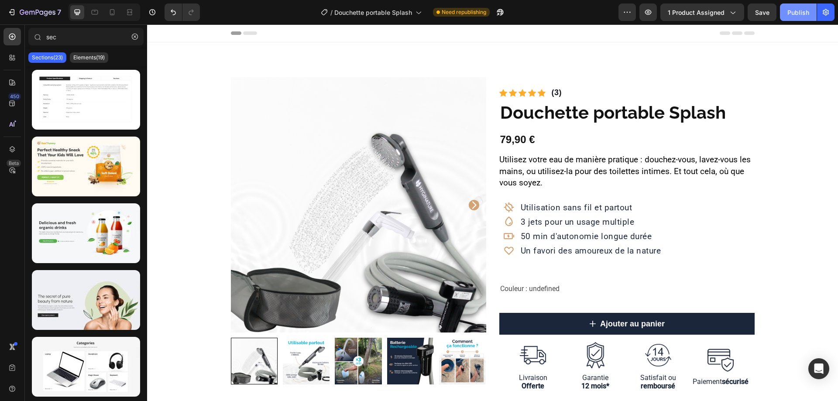
click at [804, 14] on div "Publish" at bounding box center [798, 12] width 22 height 9
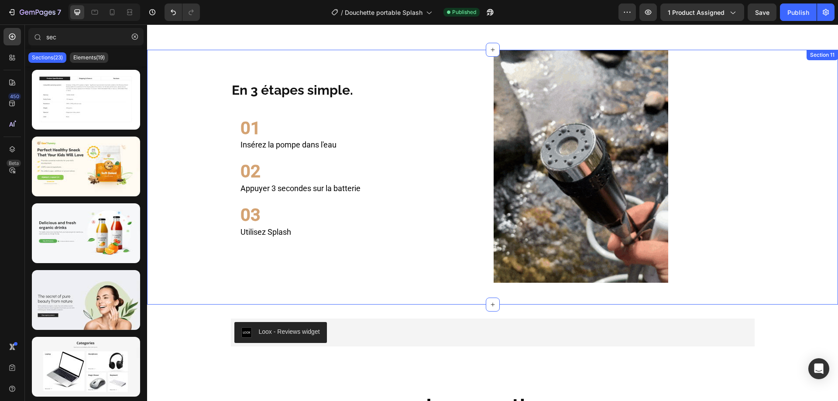
scroll to position [1484, 0]
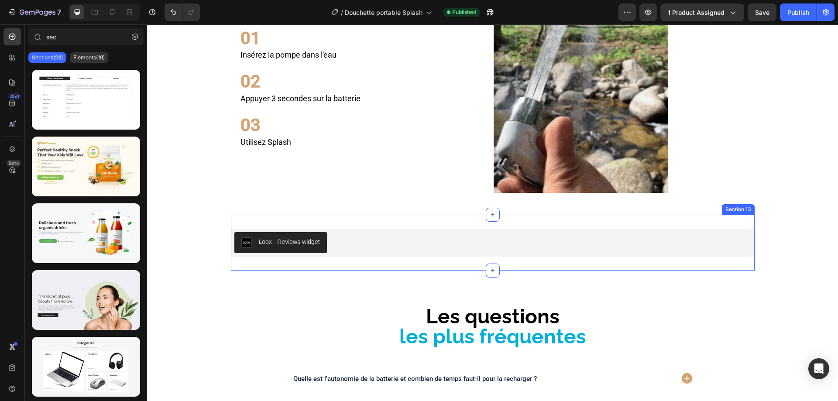
drag, startPoint x: 705, startPoint y: 222, endPoint x: 696, endPoint y: 224, distance: 9.4
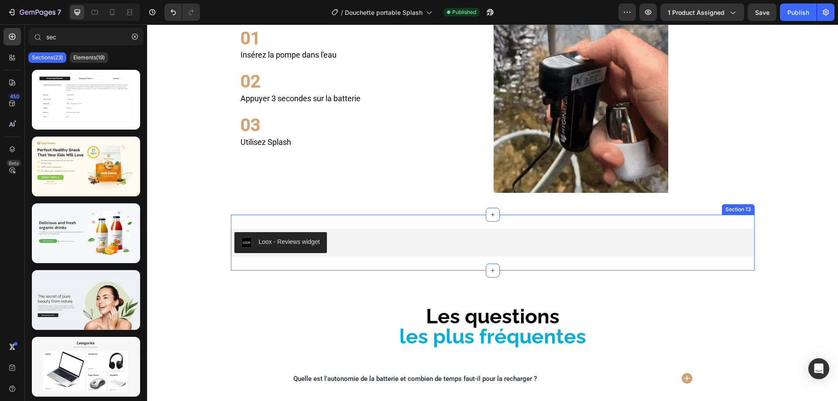
click at [705, 222] on div "Loox - Reviews widget Loox Section 13" at bounding box center [493, 243] width 524 height 56
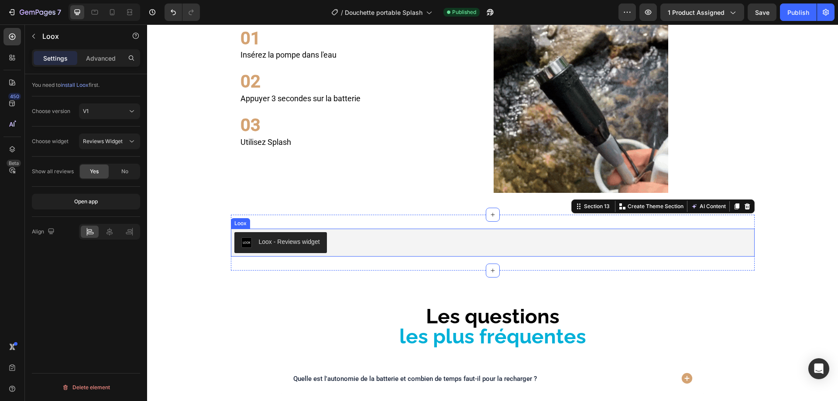
click at [666, 241] on div "Loox - Reviews widget" at bounding box center [492, 242] width 517 height 21
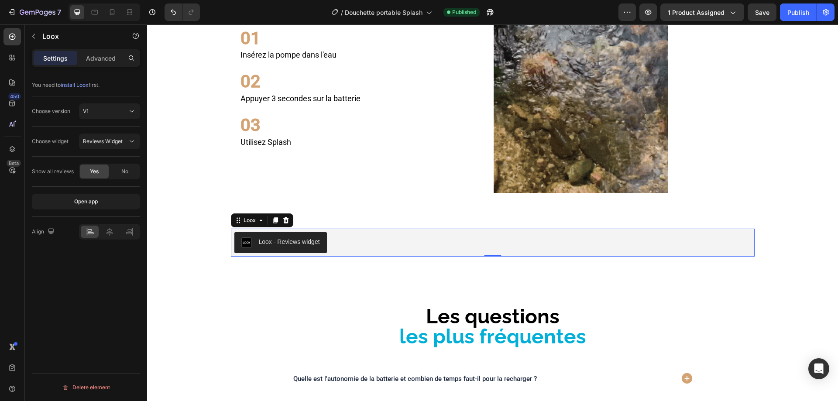
click at [265, 241] on div "Loox - Reviews widget" at bounding box center [289, 241] width 61 height 9
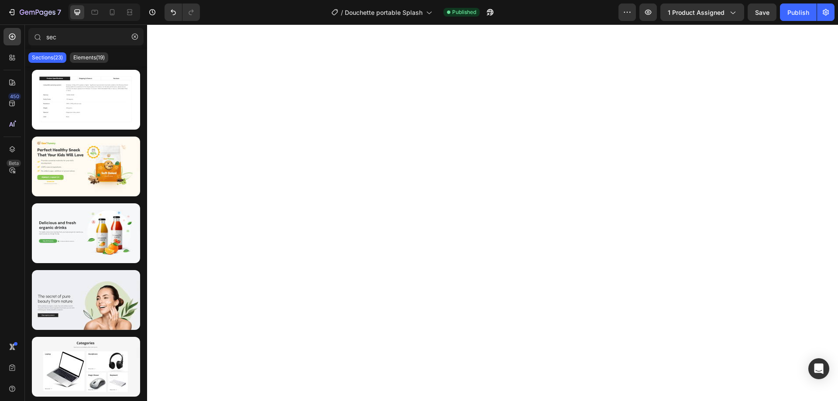
scroll to position [0, 0]
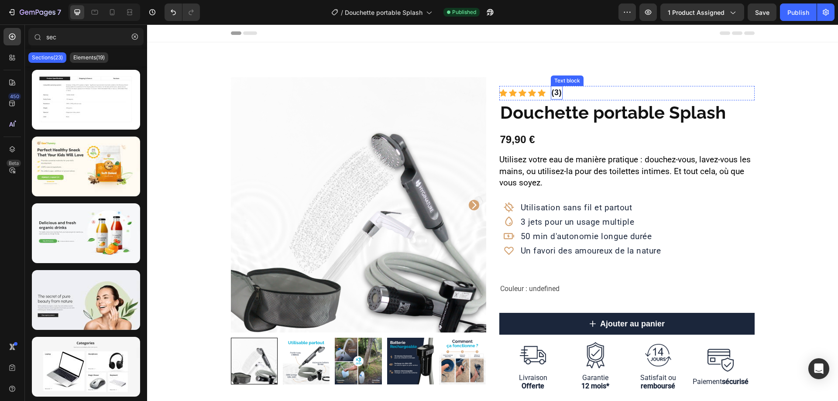
click at [555, 90] on strong "(3)" at bounding box center [557, 92] width 10 height 9
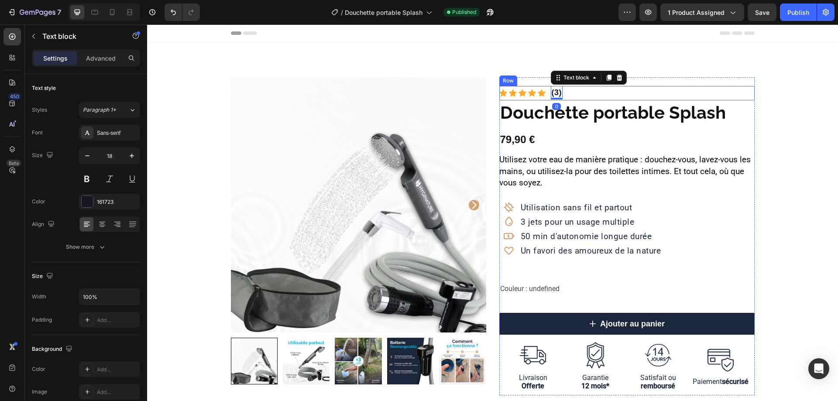
click at [629, 94] on div "Icon Icon Icon Icon Icon Icon List Hoz (3) Text block 0 Row" at bounding box center [626, 93] width 255 height 14
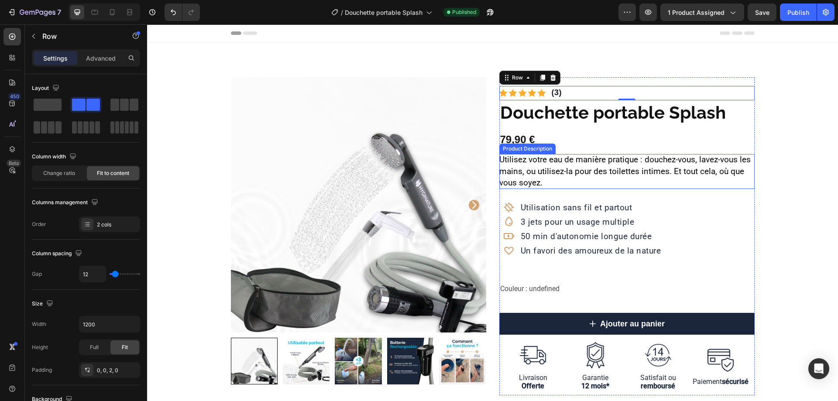
click at [613, 160] on p "Utilisez votre eau de manière pratique : douchez-vous, lavez-vous les mains, ou…" at bounding box center [624, 171] width 251 height 33
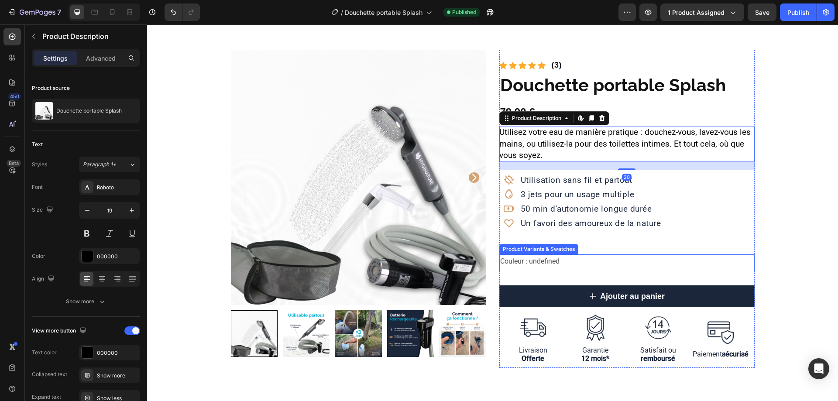
scroll to position [87, 0]
